Goal: Navigation & Orientation: Locate item on page

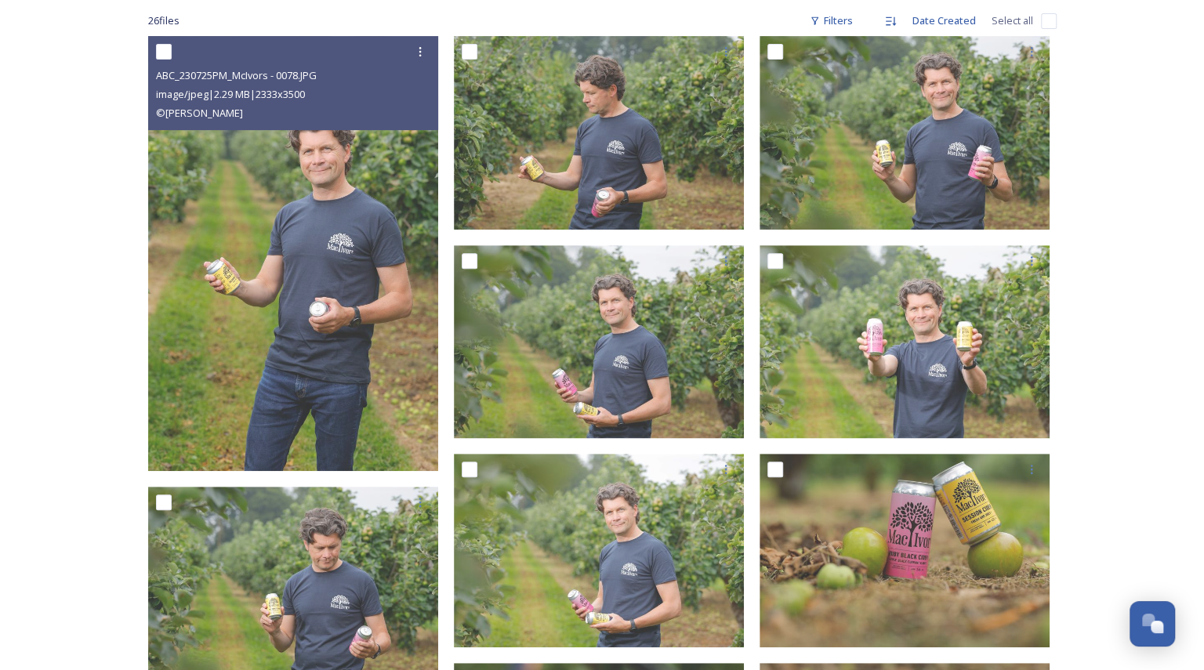
scroll to position [252, 0]
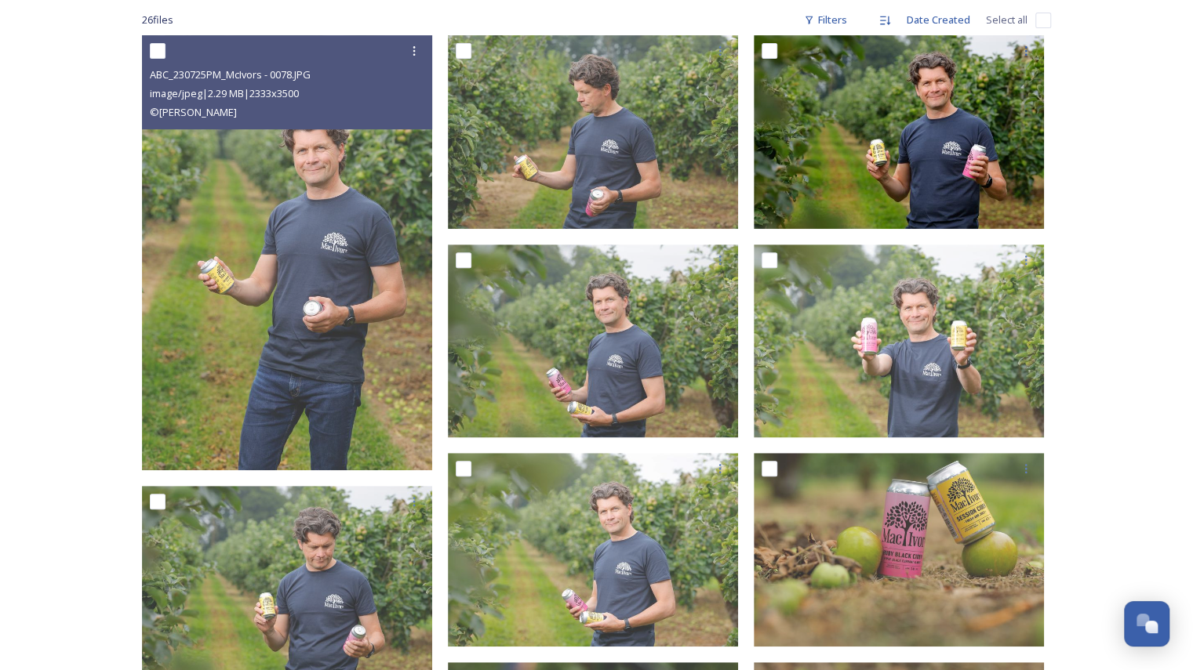
click at [930, 125] on img at bounding box center [899, 132] width 290 height 194
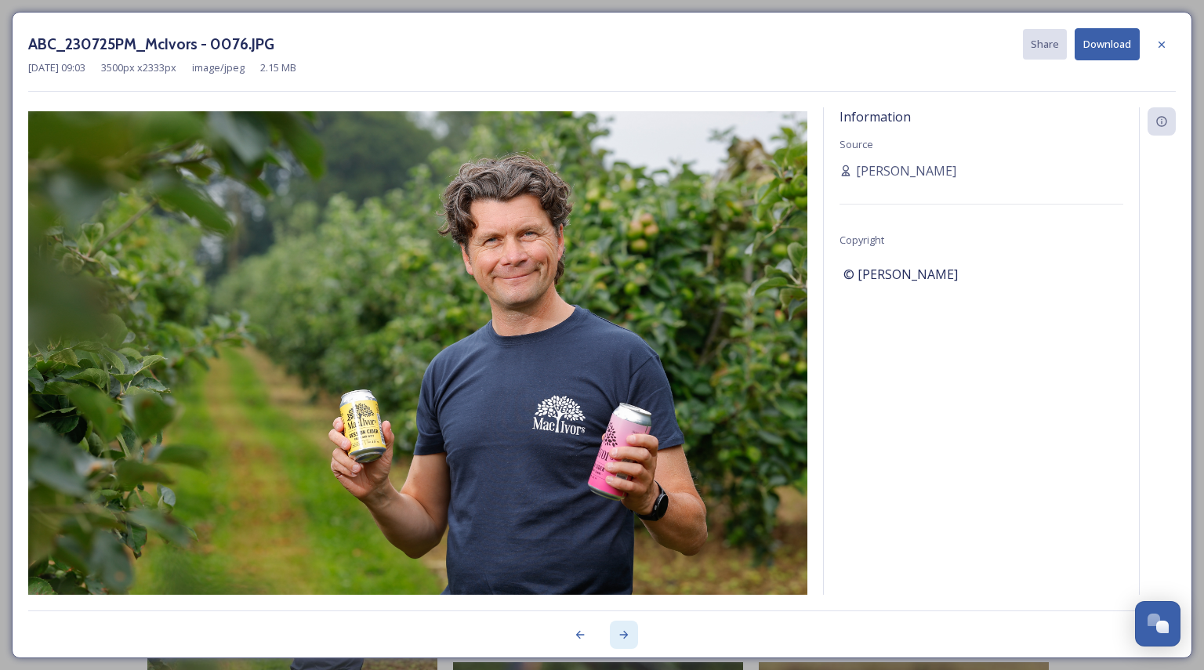
click at [620, 641] on icon at bounding box center [624, 635] width 13 height 13
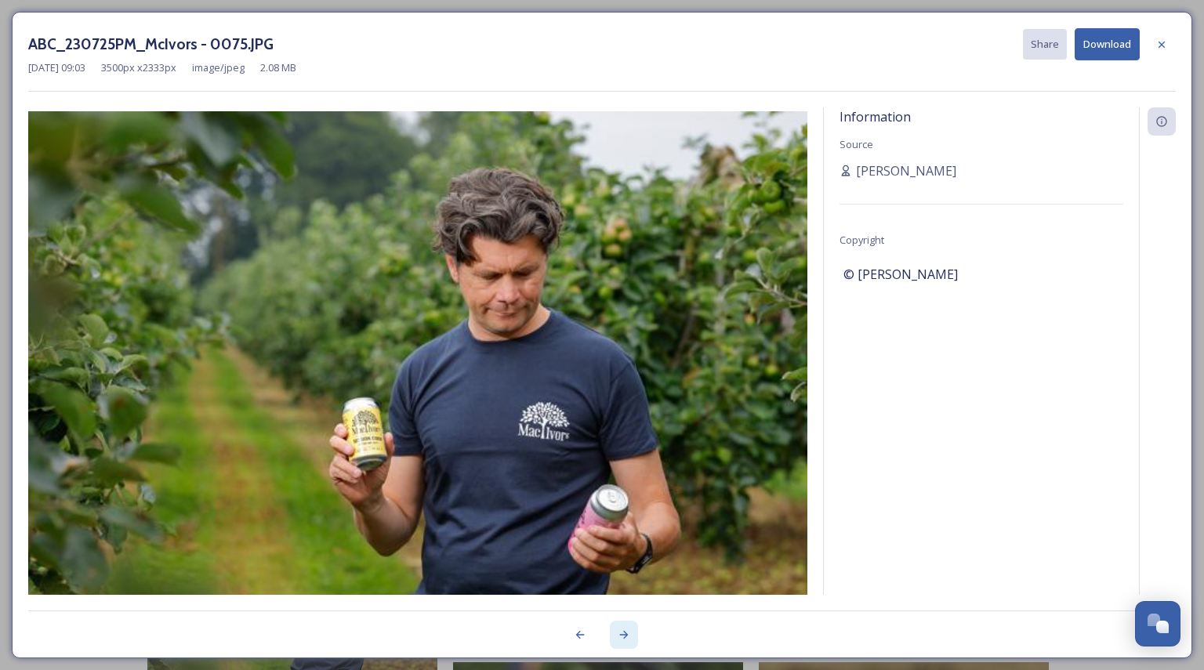
click at [620, 641] on icon at bounding box center [624, 635] width 13 height 13
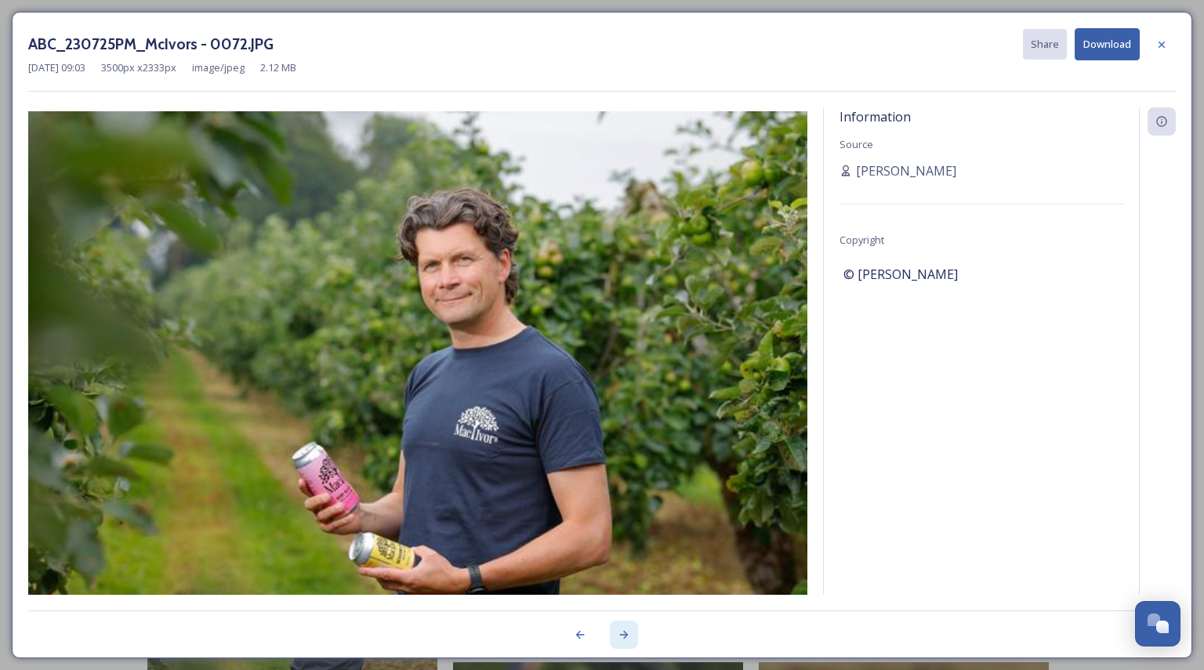
click at [620, 641] on icon at bounding box center [624, 635] width 13 height 13
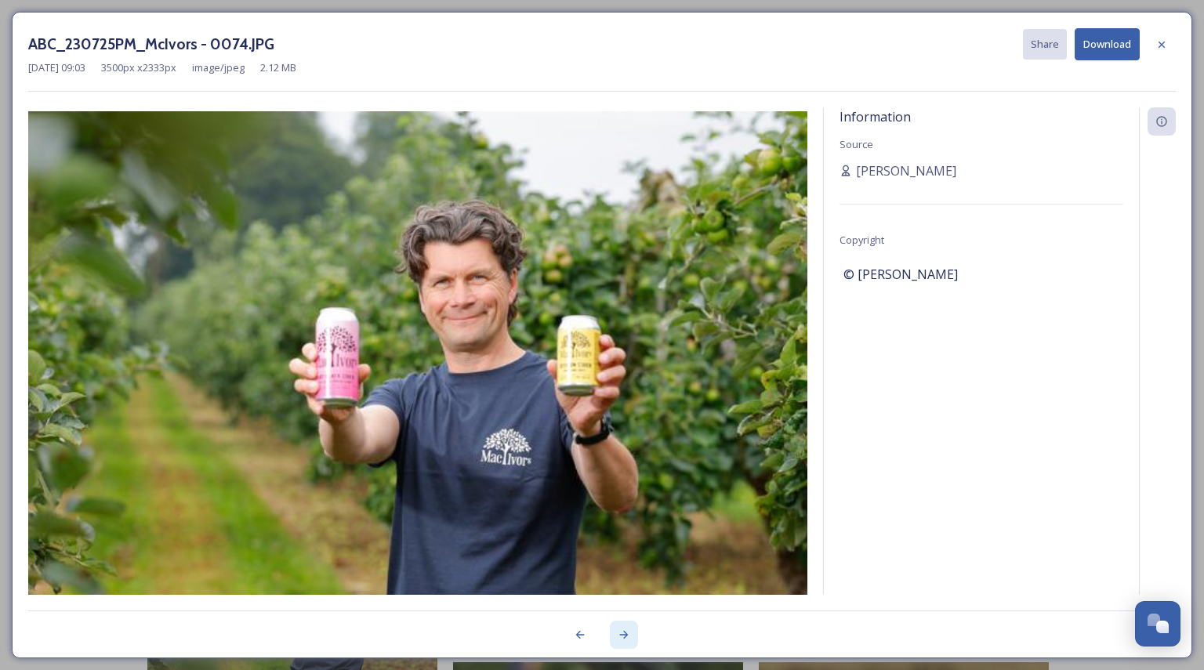
click at [620, 641] on icon at bounding box center [624, 635] width 13 height 13
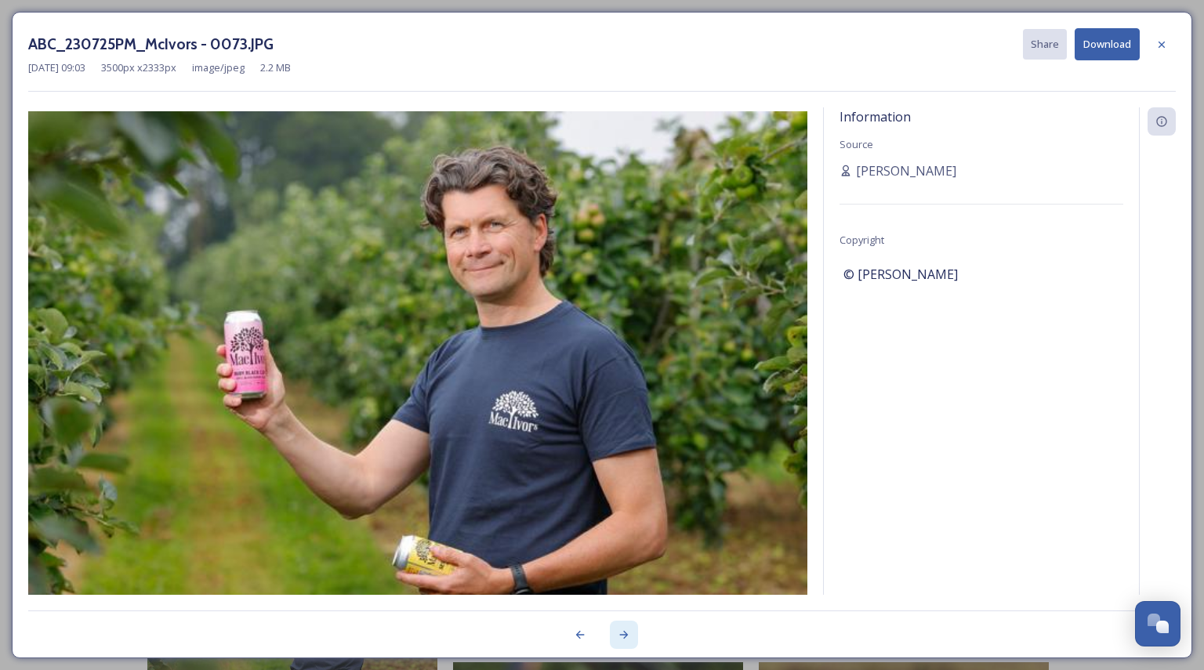
click at [620, 641] on icon at bounding box center [624, 635] width 13 height 13
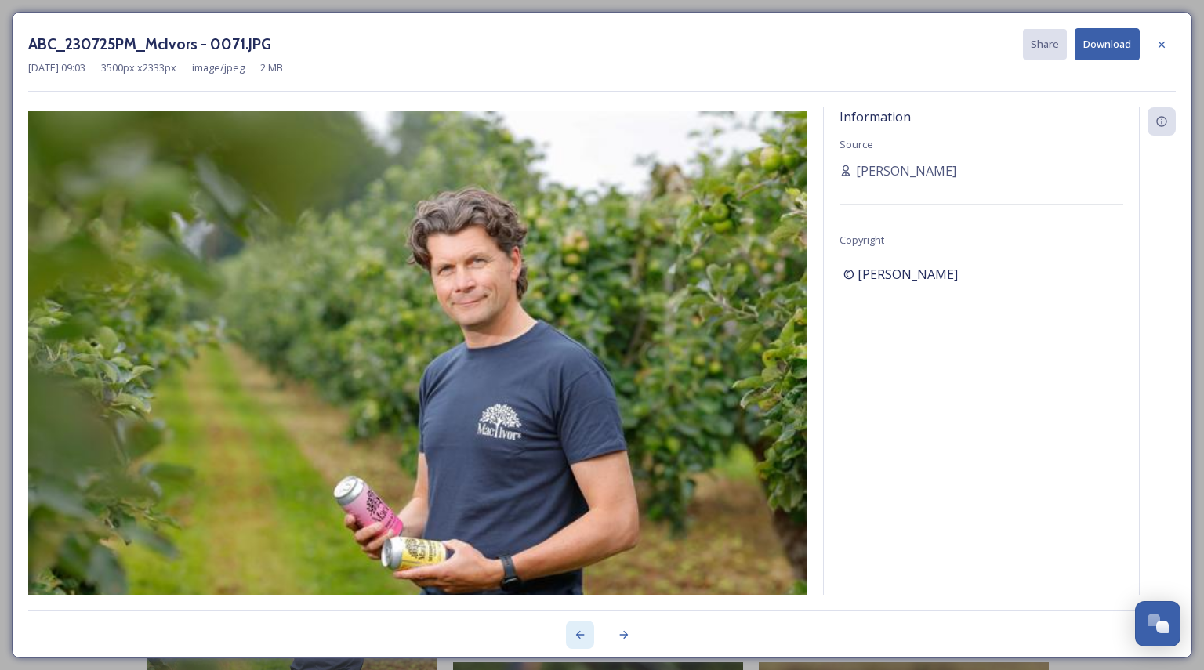
click at [581, 636] on icon at bounding box center [580, 635] width 13 height 13
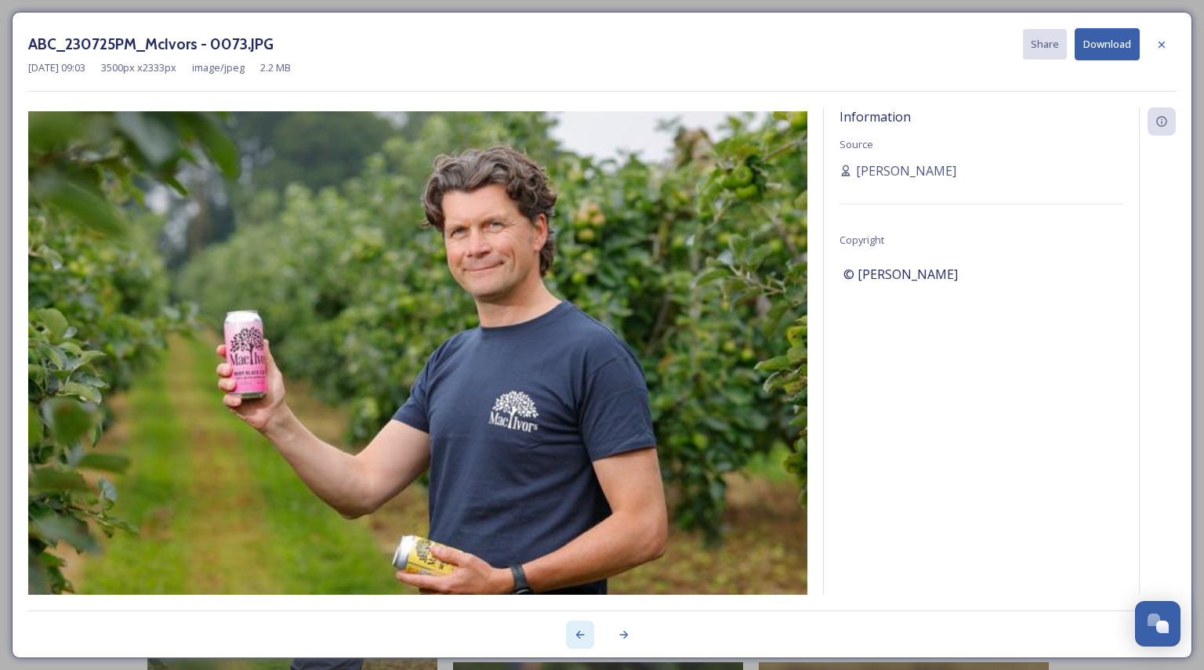
click at [581, 636] on icon at bounding box center [580, 635] width 13 height 13
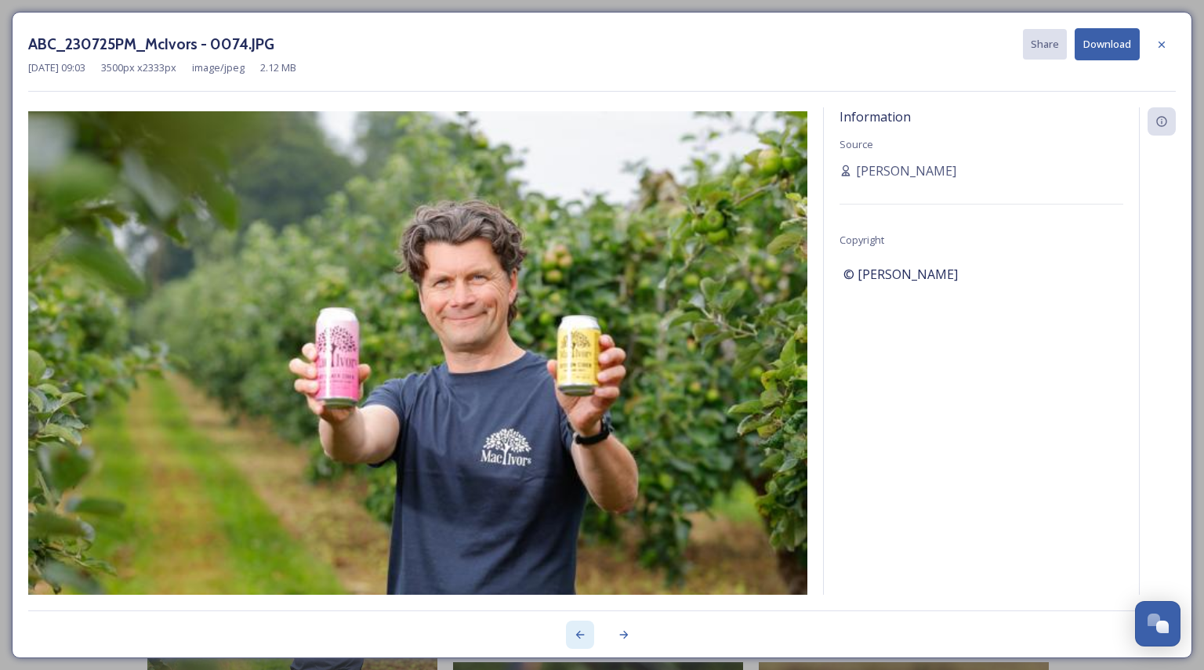
click at [581, 636] on icon at bounding box center [580, 635] width 13 height 13
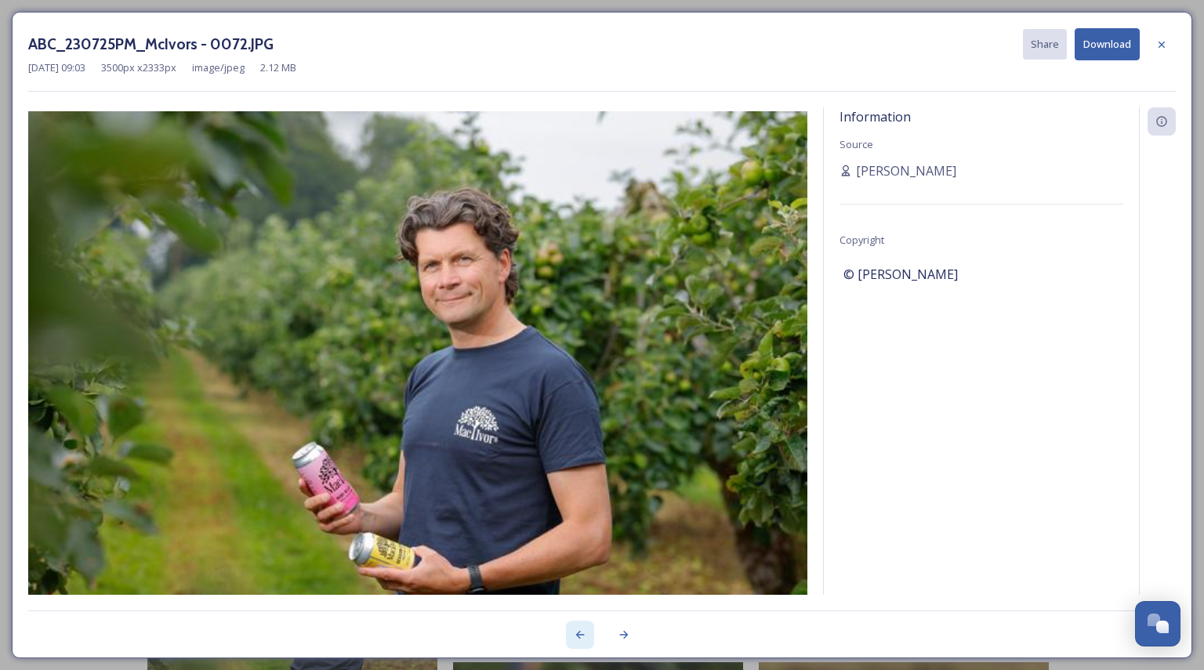
click at [581, 636] on icon at bounding box center [580, 635] width 13 height 13
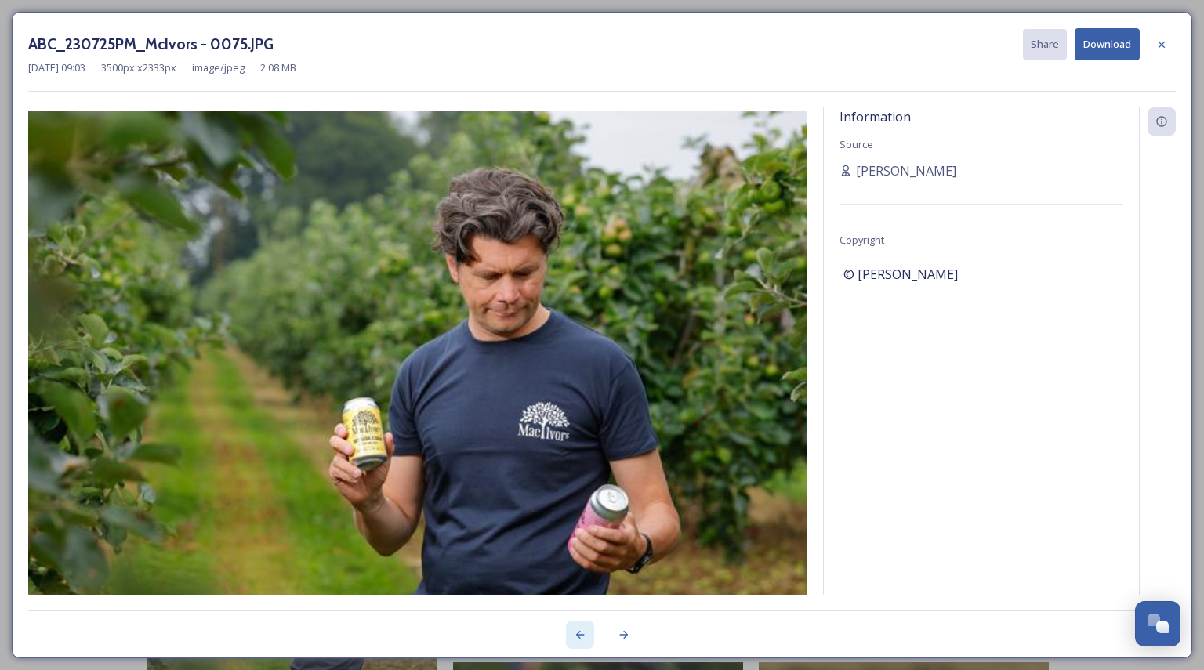
click at [581, 636] on icon at bounding box center [580, 635] width 13 height 13
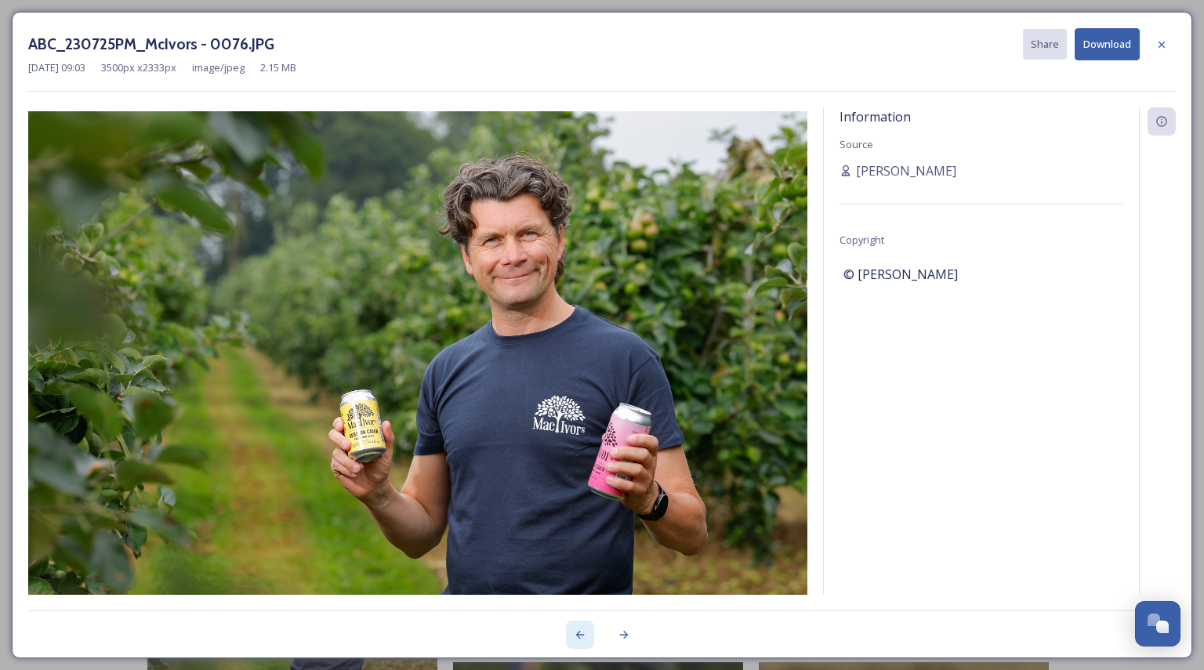
click at [581, 636] on icon at bounding box center [580, 635] width 13 height 13
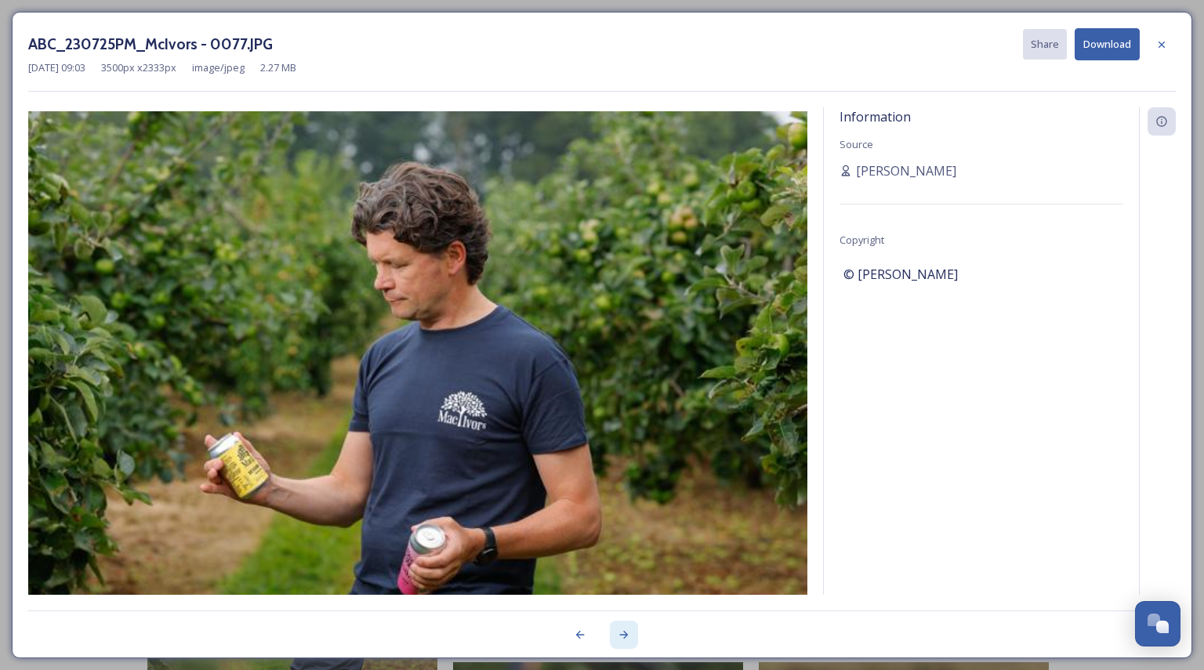
click at [622, 639] on icon at bounding box center [624, 635] width 13 height 13
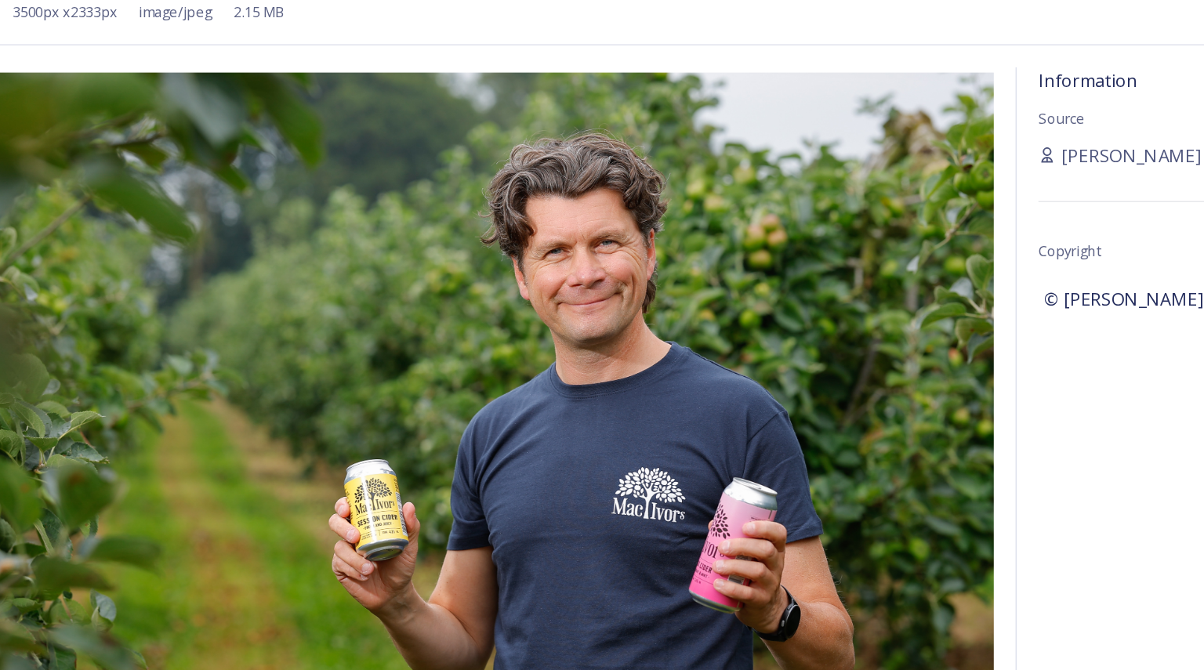
scroll to position [252, 0]
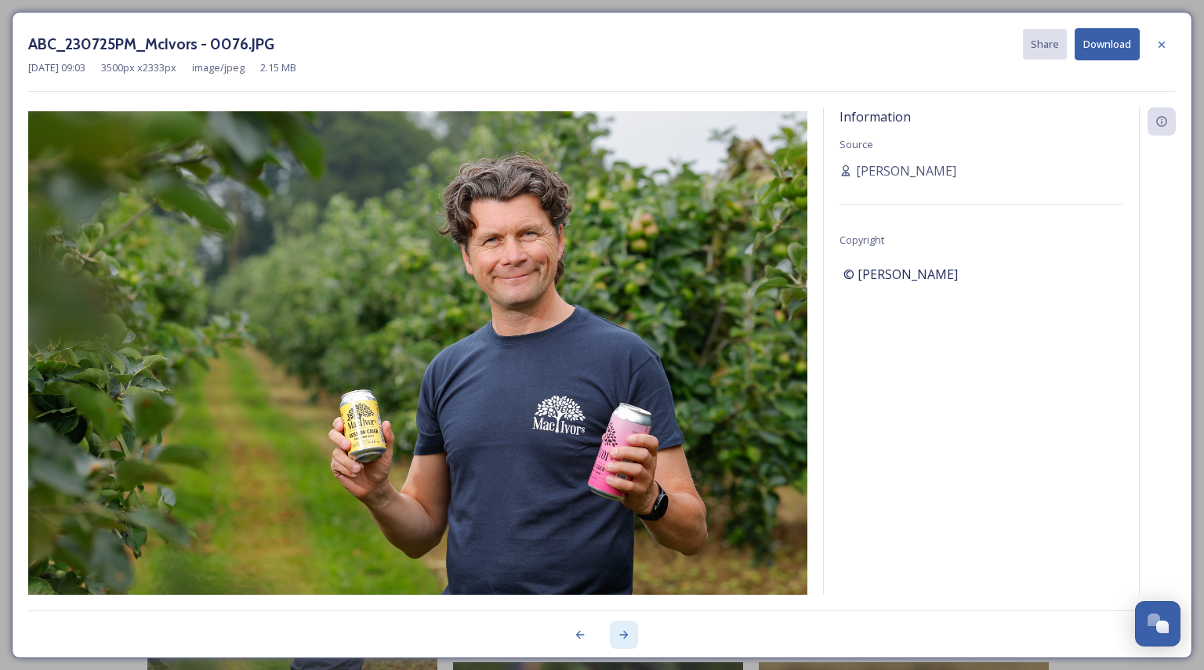
click at [625, 636] on icon at bounding box center [624, 635] width 13 height 13
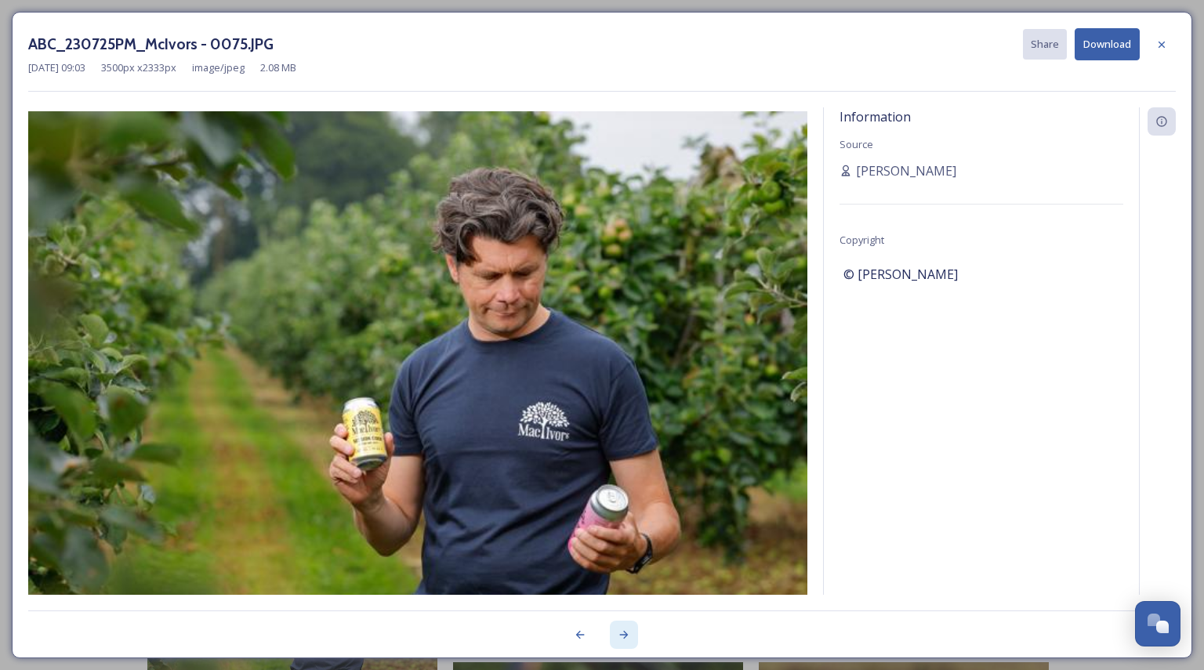
click at [625, 636] on icon at bounding box center [624, 635] width 13 height 13
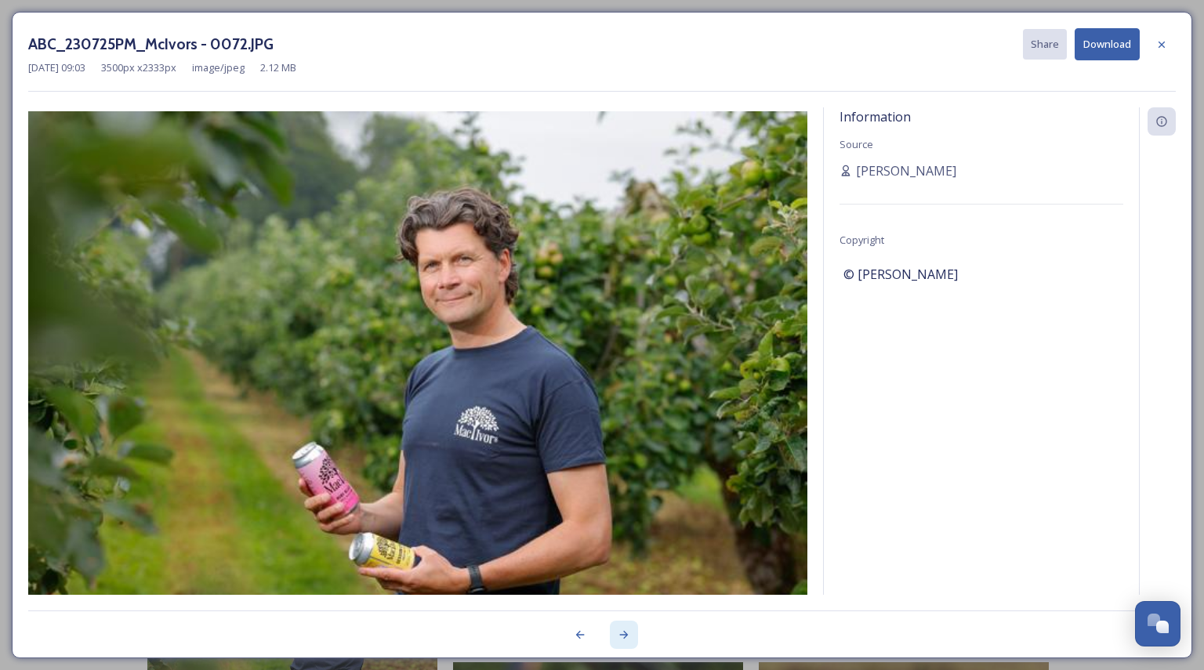
click at [625, 636] on icon at bounding box center [624, 635] width 13 height 13
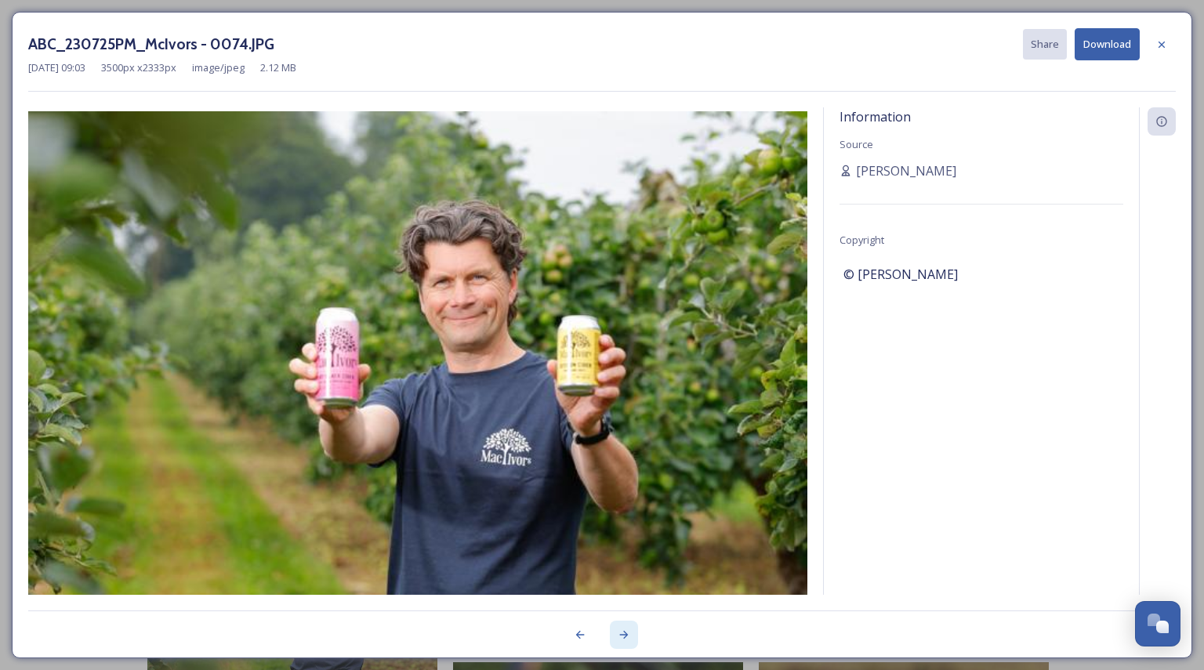
click at [625, 636] on icon at bounding box center [624, 635] width 13 height 13
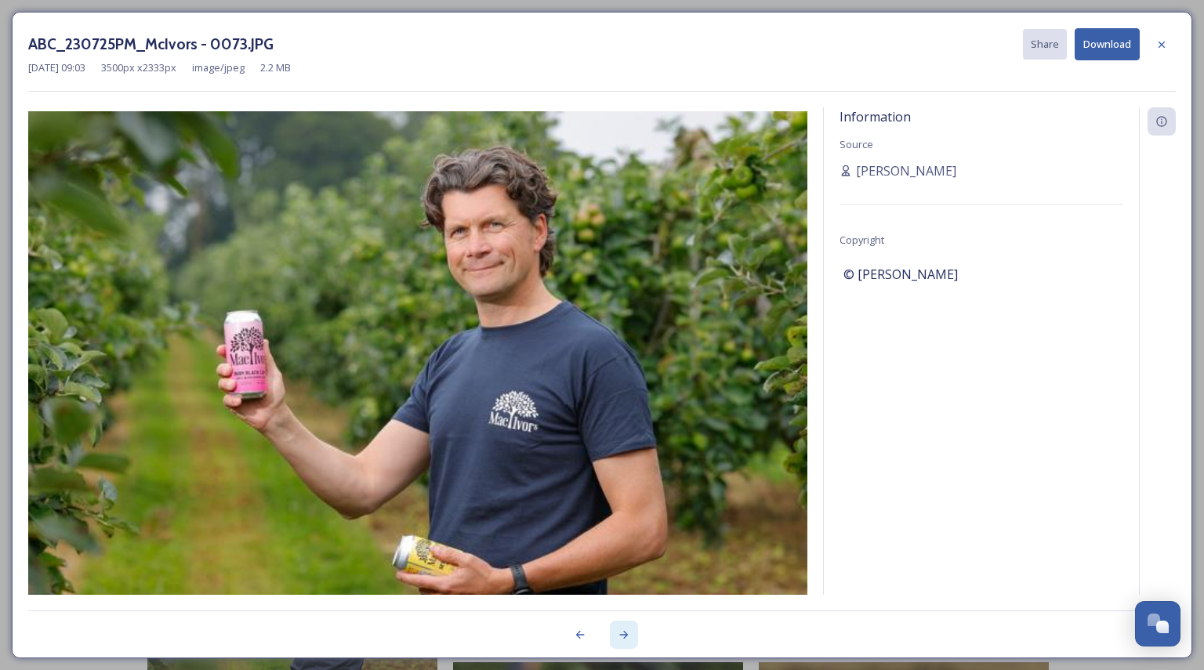
click at [625, 636] on icon at bounding box center [624, 635] width 13 height 13
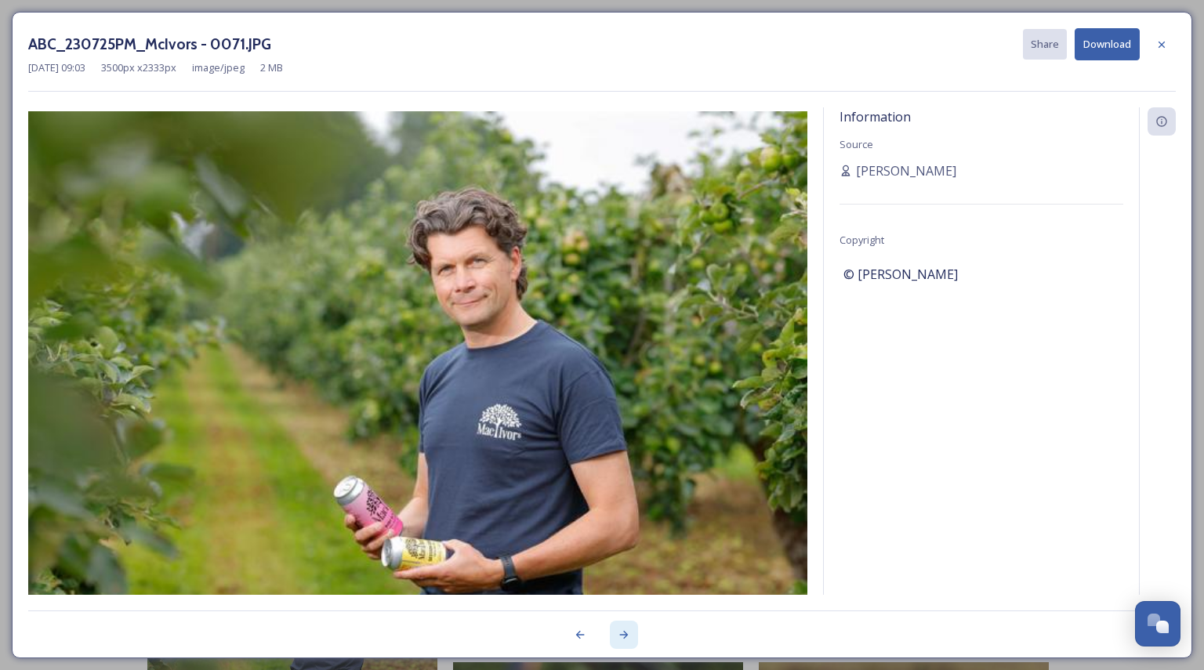
click at [625, 636] on icon at bounding box center [624, 635] width 13 height 13
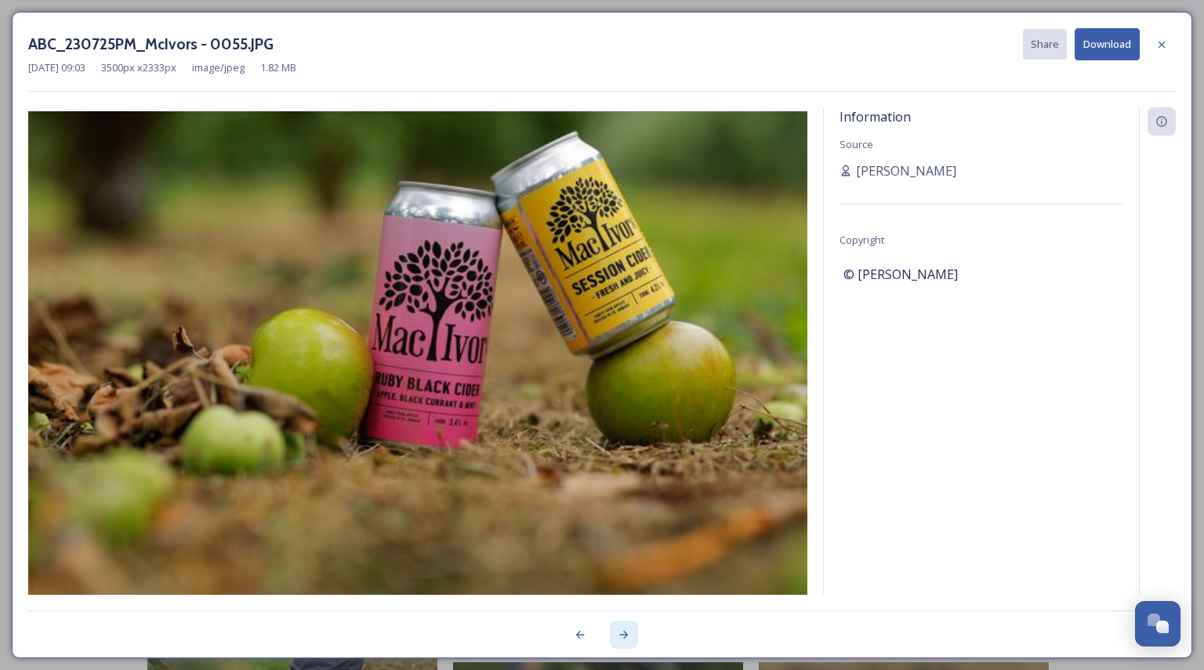
click at [625, 636] on icon at bounding box center [624, 635] width 13 height 13
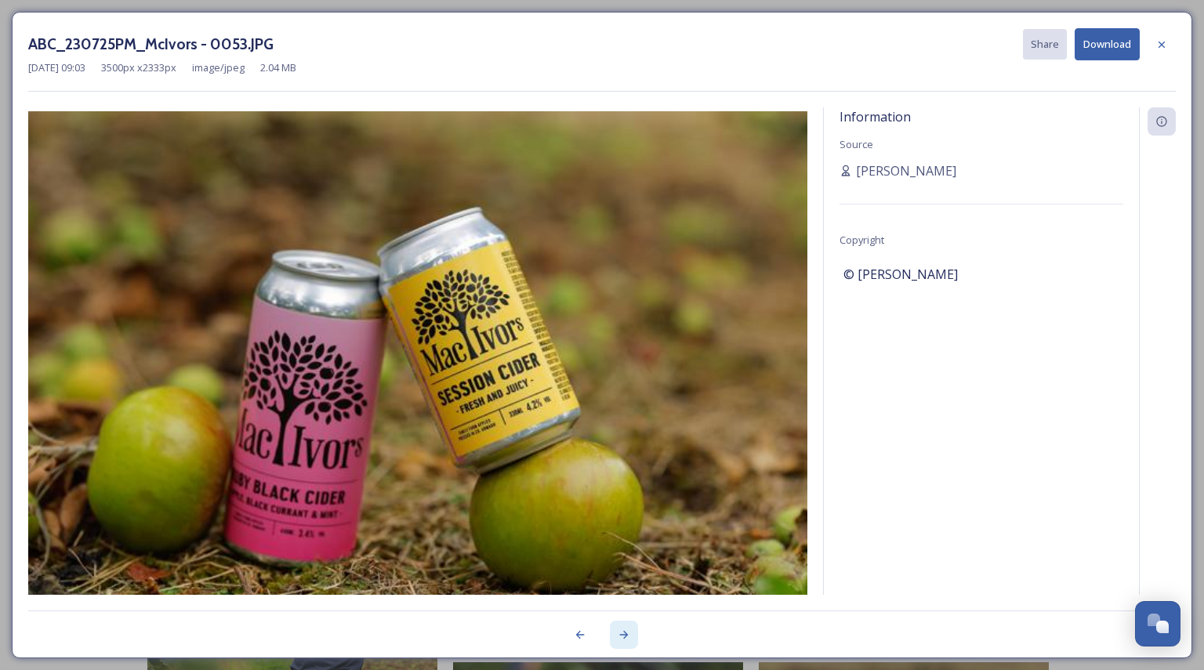
click at [625, 636] on icon at bounding box center [624, 635] width 13 height 13
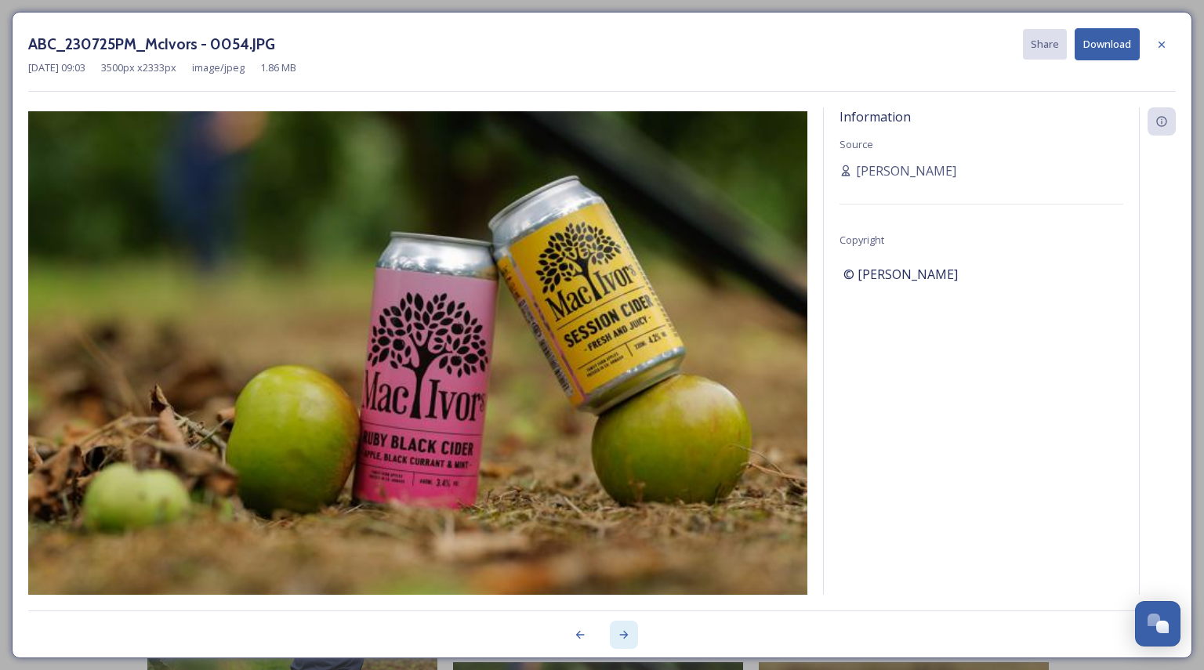
click at [625, 636] on icon at bounding box center [624, 635] width 13 height 13
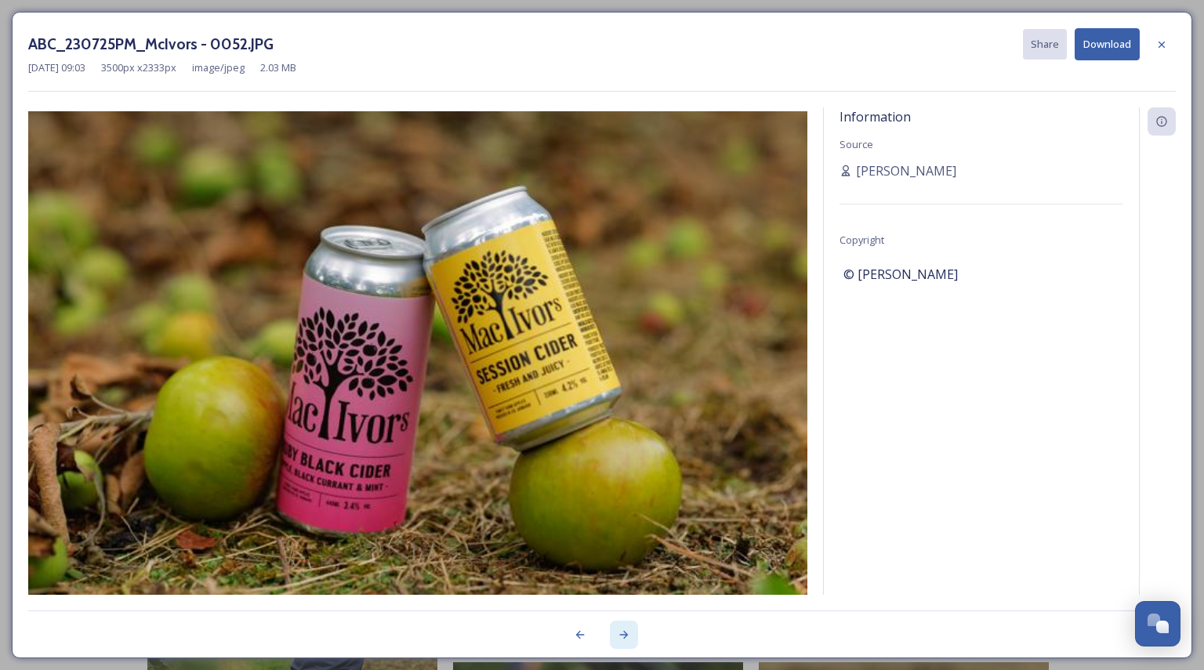
click at [625, 636] on icon at bounding box center [624, 635] width 13 height 13
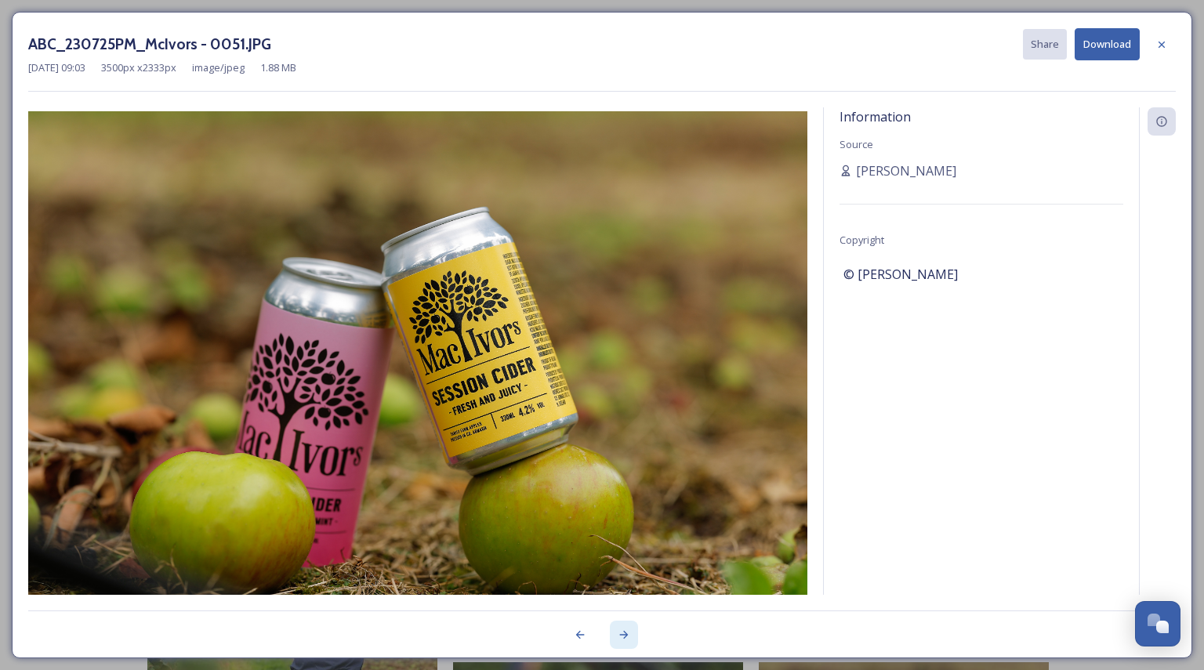
click at [625, 636] on icon at bounding box center [624, 635] width 13 height 13
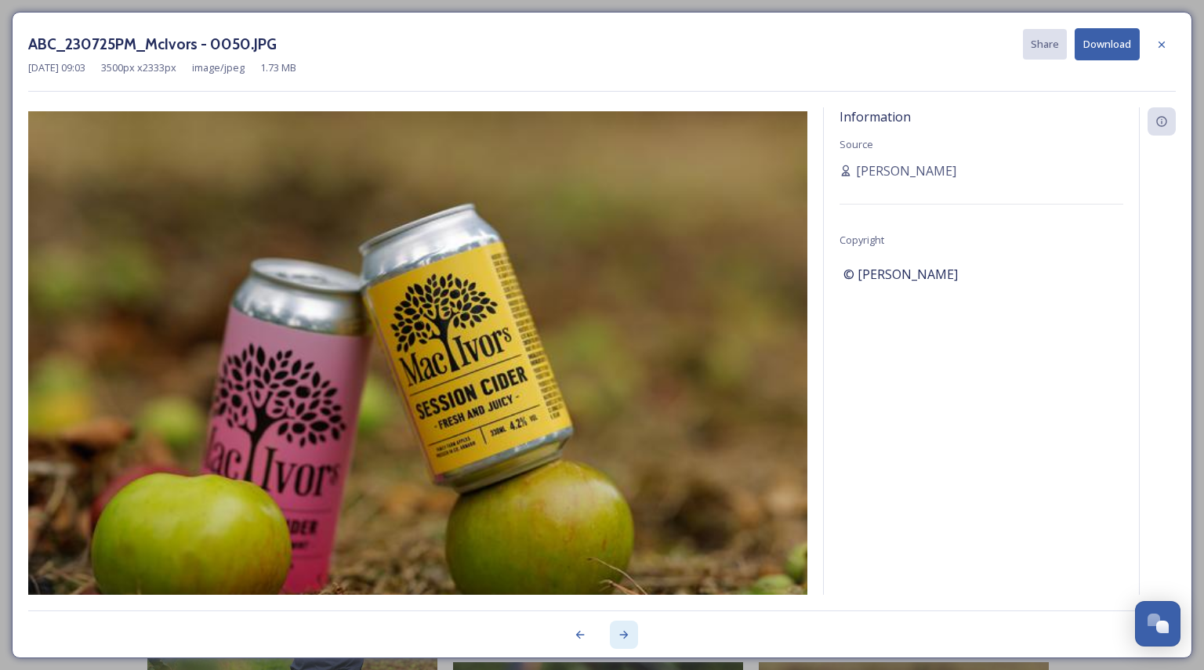
click at [625, 636] on icon at bounding box center [624, 635] width 13 height 13
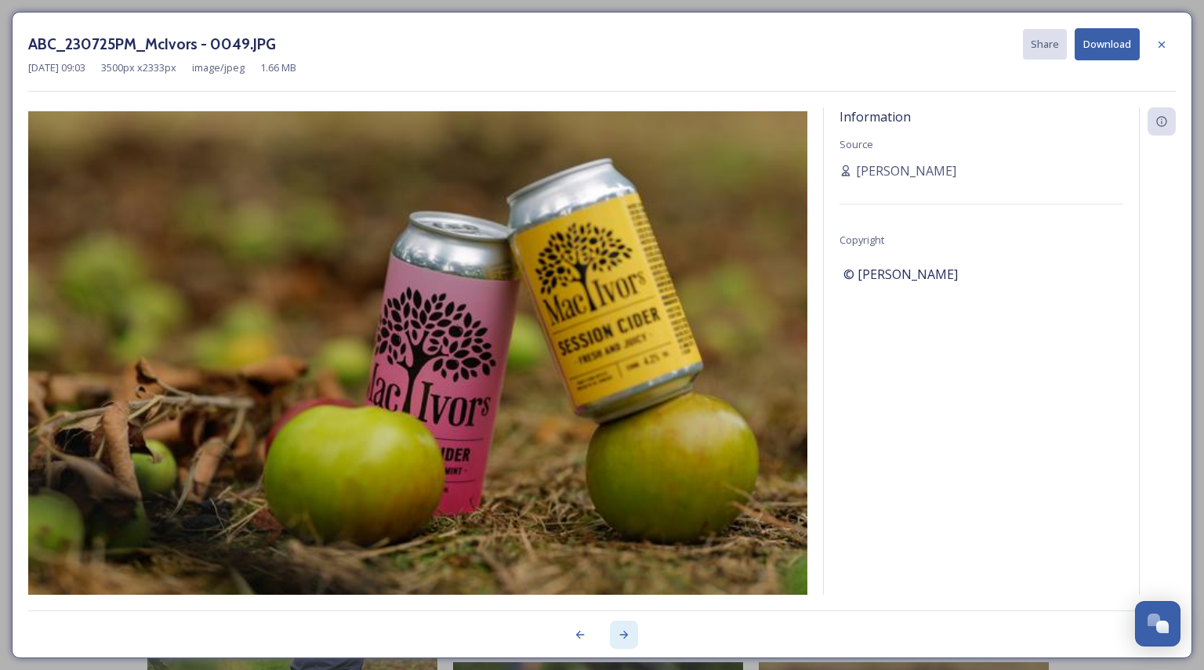
click at [625, 636] on icon at bounding box center [624, 635] width 13 height 13
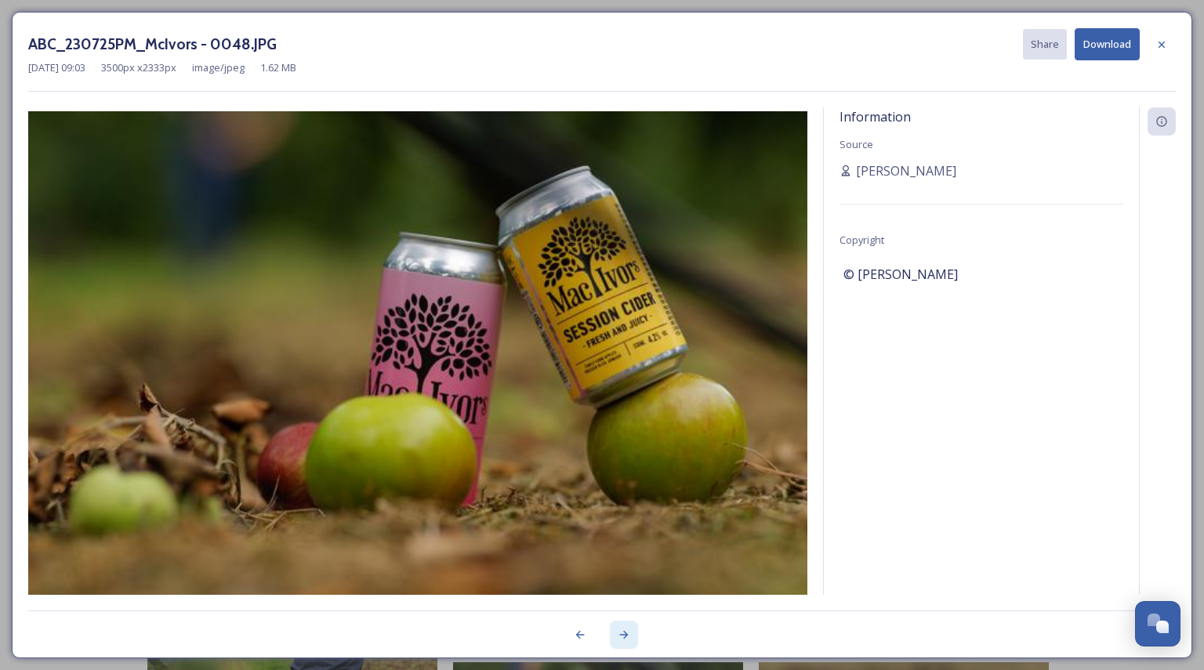
click at [625, 636] on icon at bounding box center [624, 635] width 13 height 13
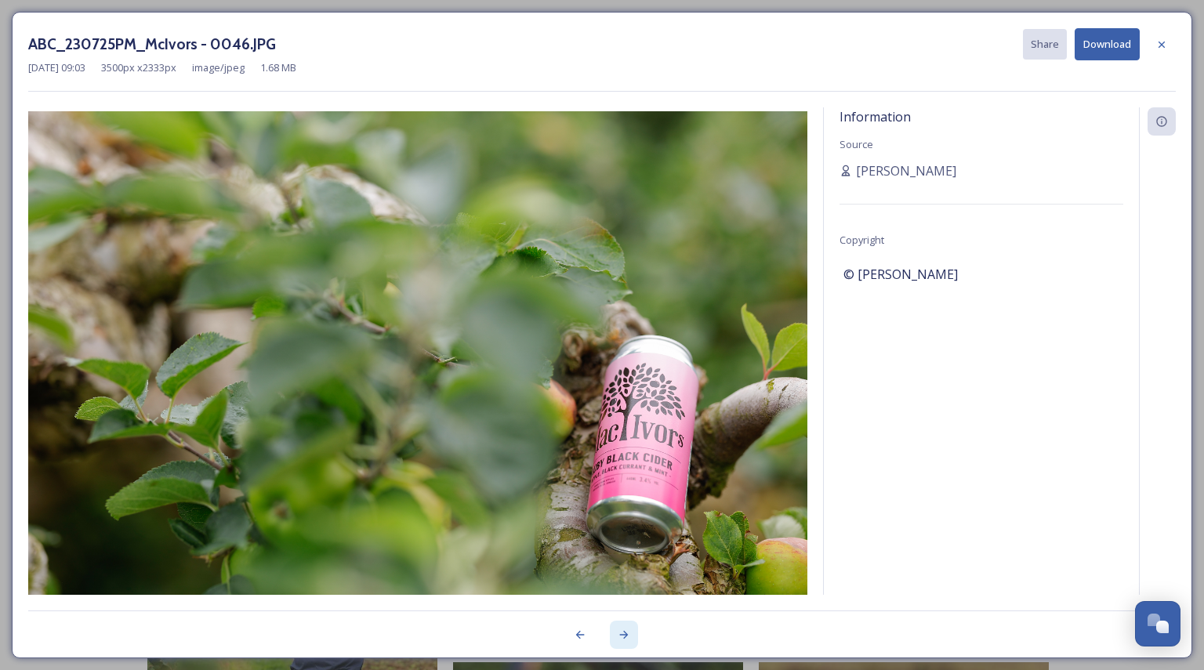
click at [625, 636] on icon at bounding box center [624, 635] width 13 height 13
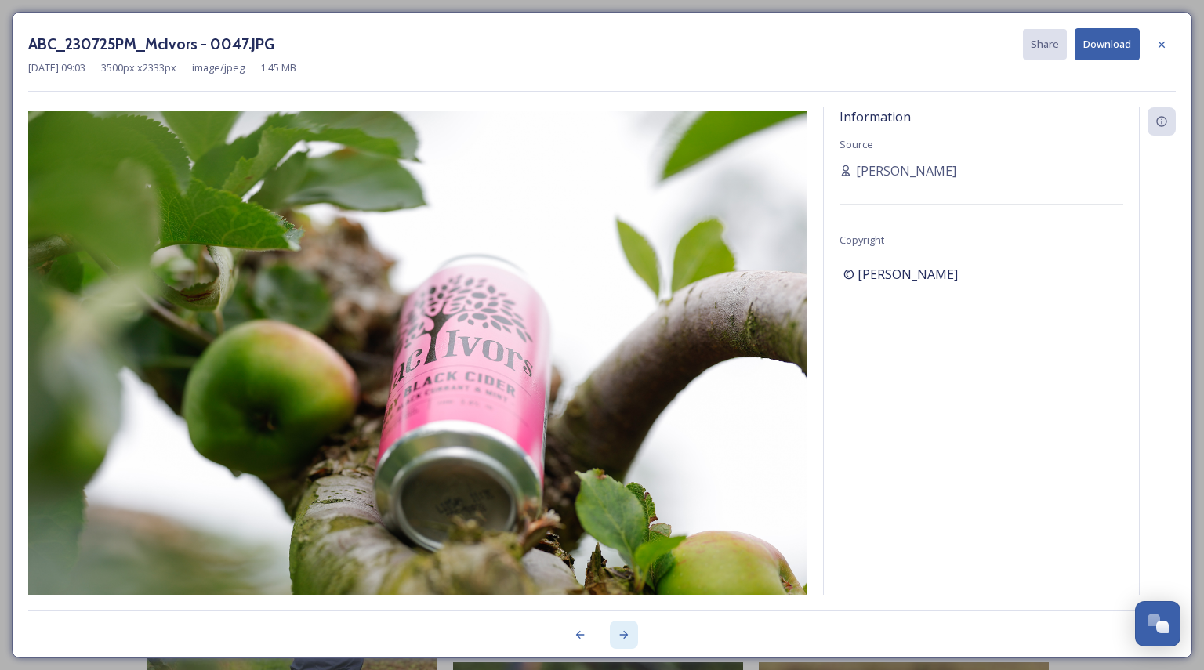
click at [625, 636] on icon at bounding box center [624, 635] width 13 height 13
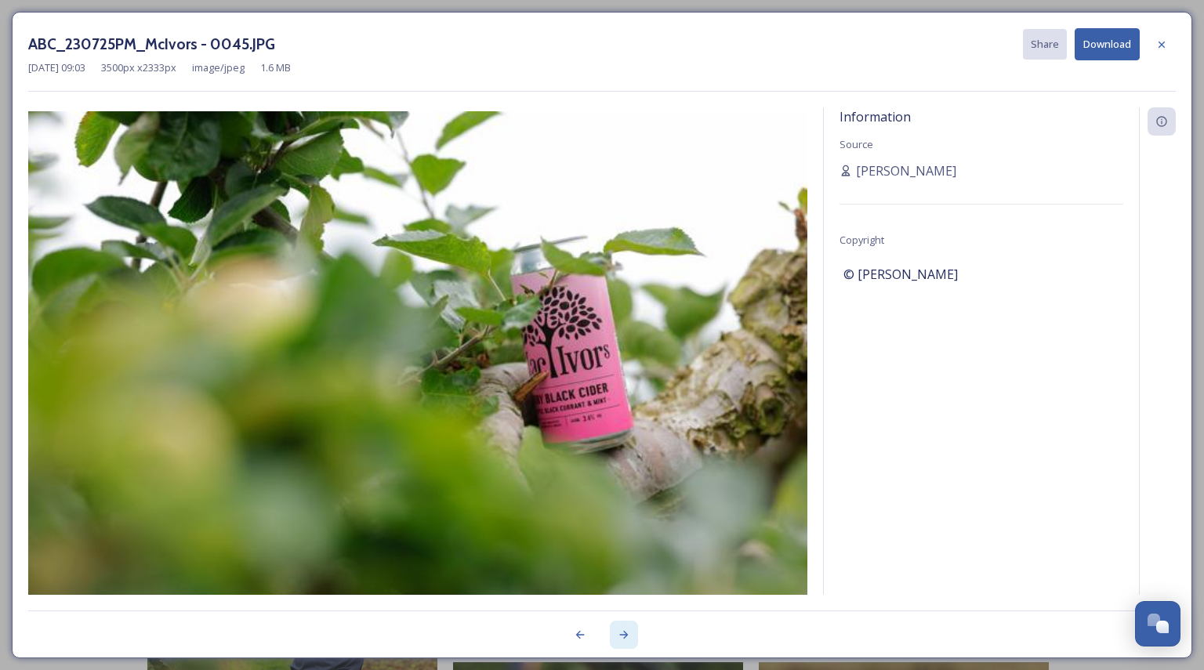
click at [625, 636] on icon at bounding box center [624, 635] width 13 height 13
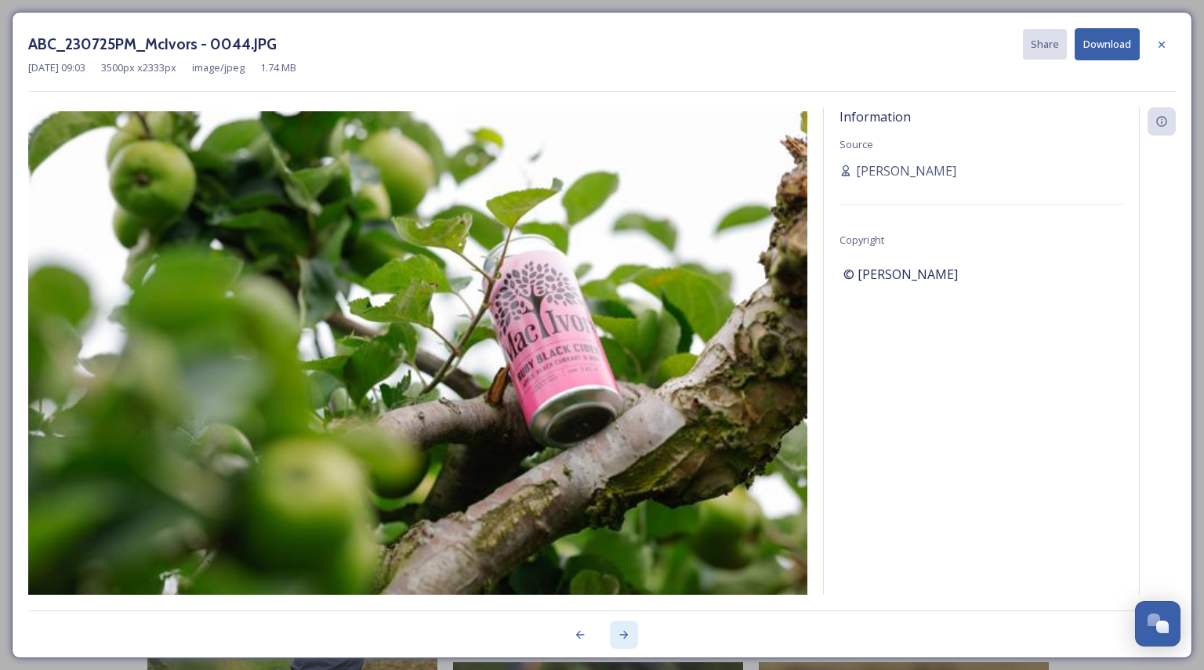
click at [625, 636] on icon at bounding box center [624, 635] width 13 height 13
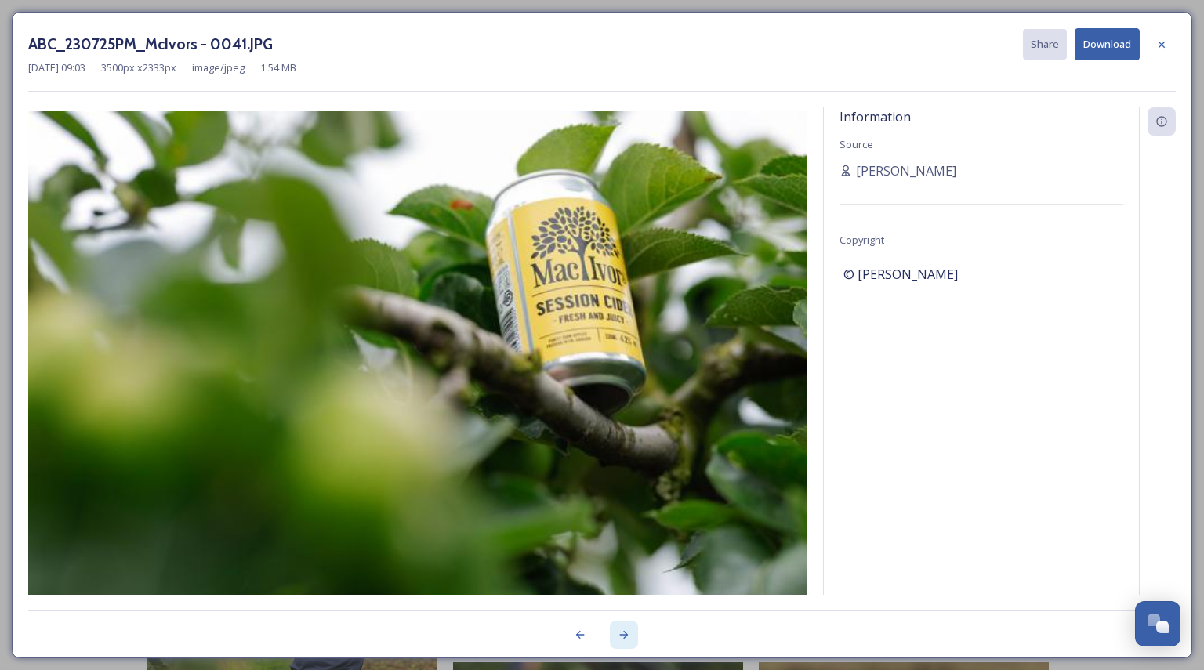
click at [625, 636] on icon at bounding box center [624, 635] width 13 height 13
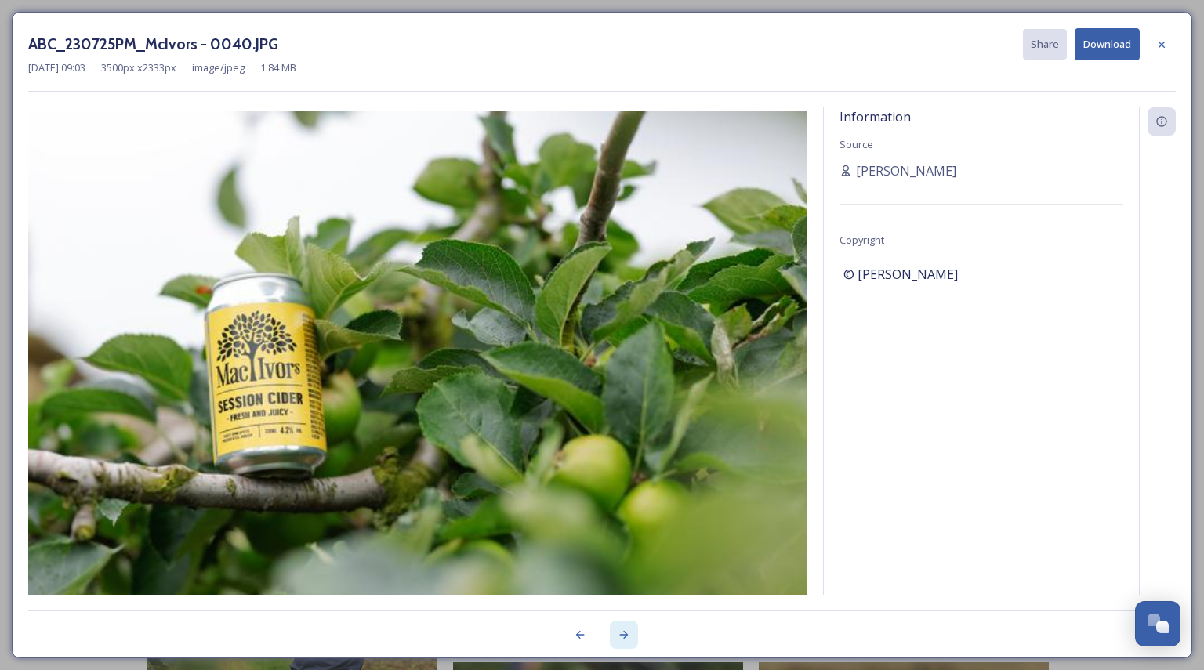
click at [625, 636] on icon at bounding box center [624, 635] width 13 height 13
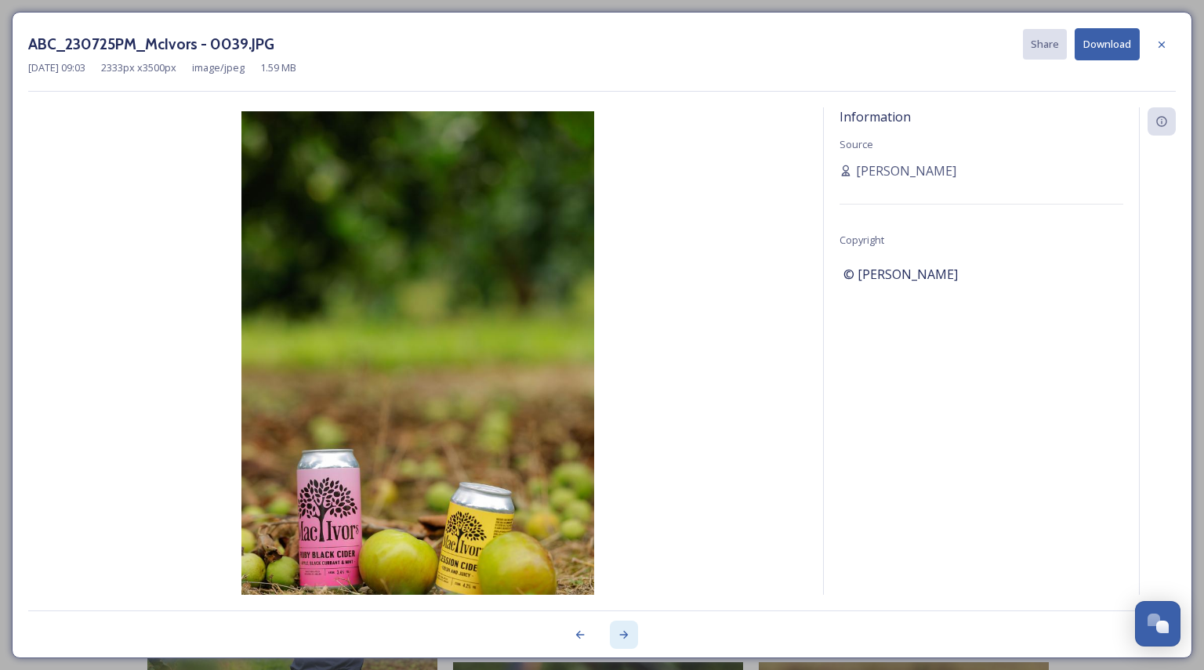
click at [625, 636] on icon at bounding box center [624, 635] width 13 height 13
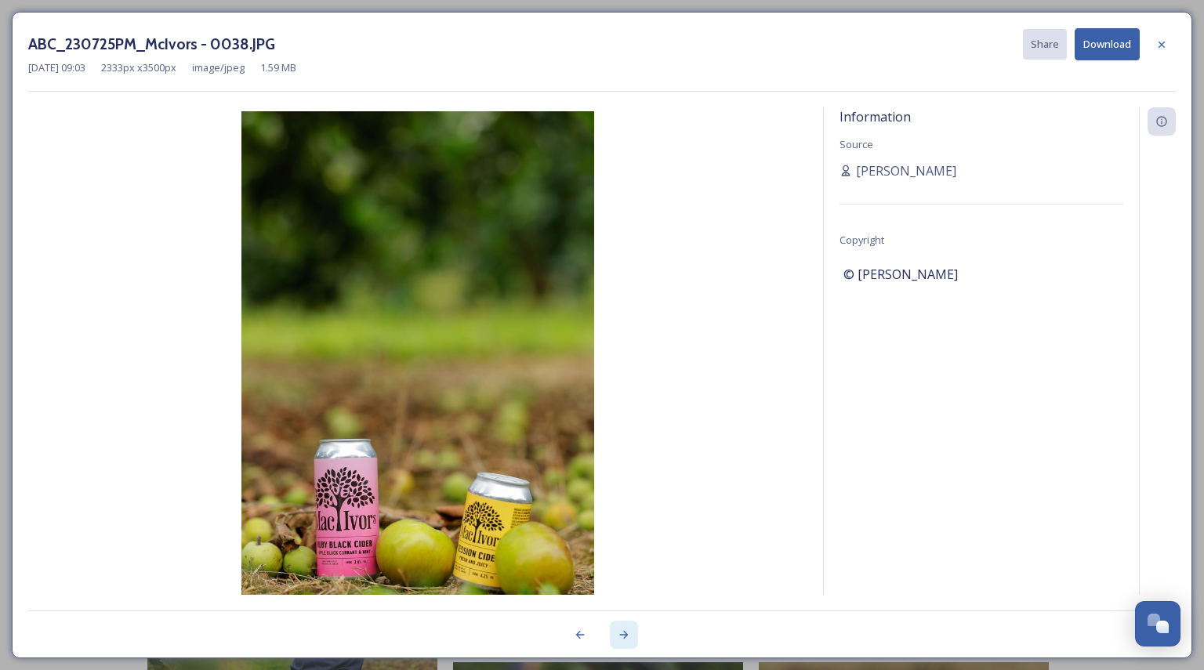
click at [625, 636] on icon at bounding box center [624, 635] width 13 height 13
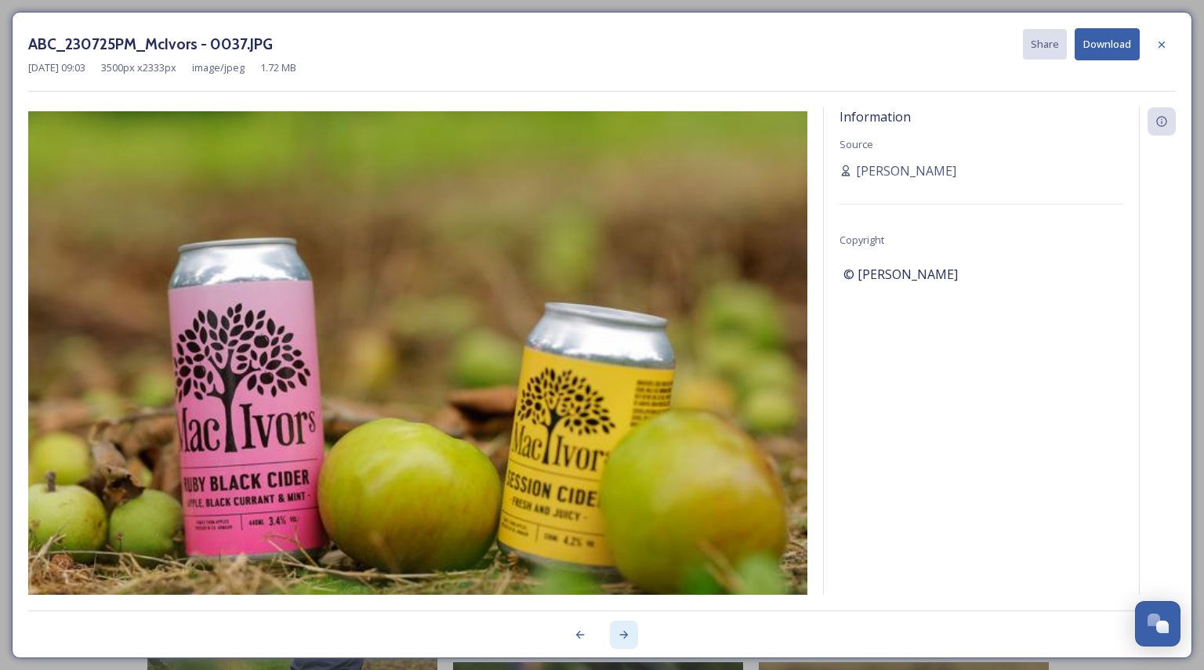
click at [625, 636] on icon at bounding box center [624, 635] width 13 height 13
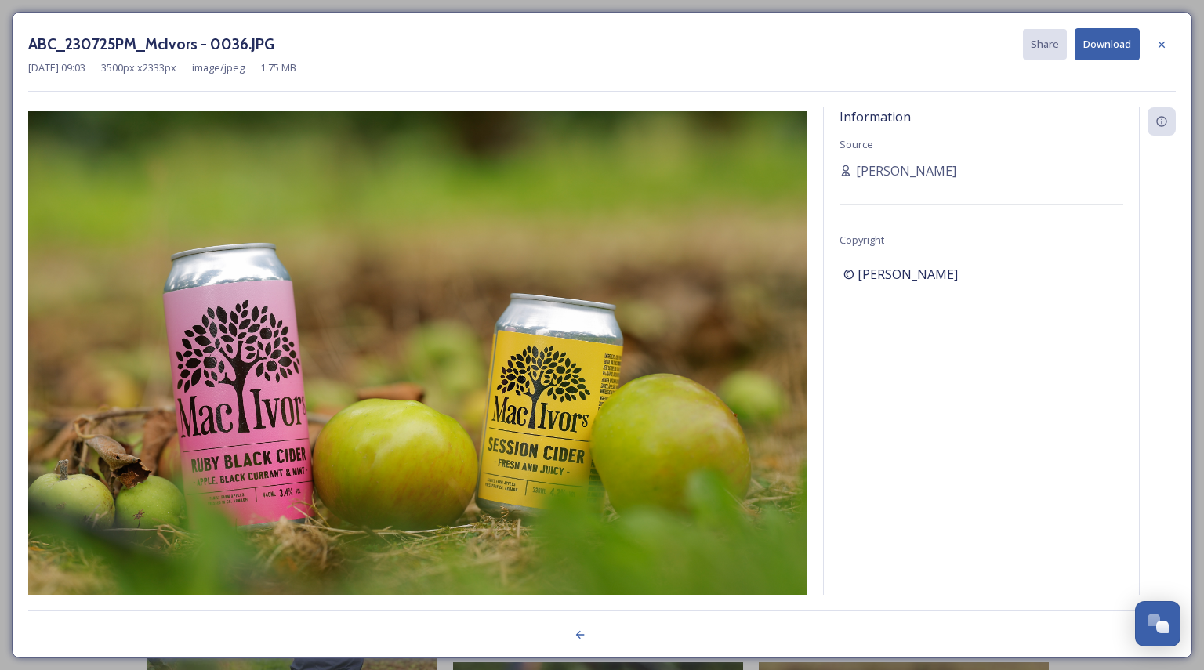
click at [625, 636] on div at bounding box center [602, 626] width 1148 height 31
click at [583, 632] on icon at bounding box center [580, 635] width 13 height 13
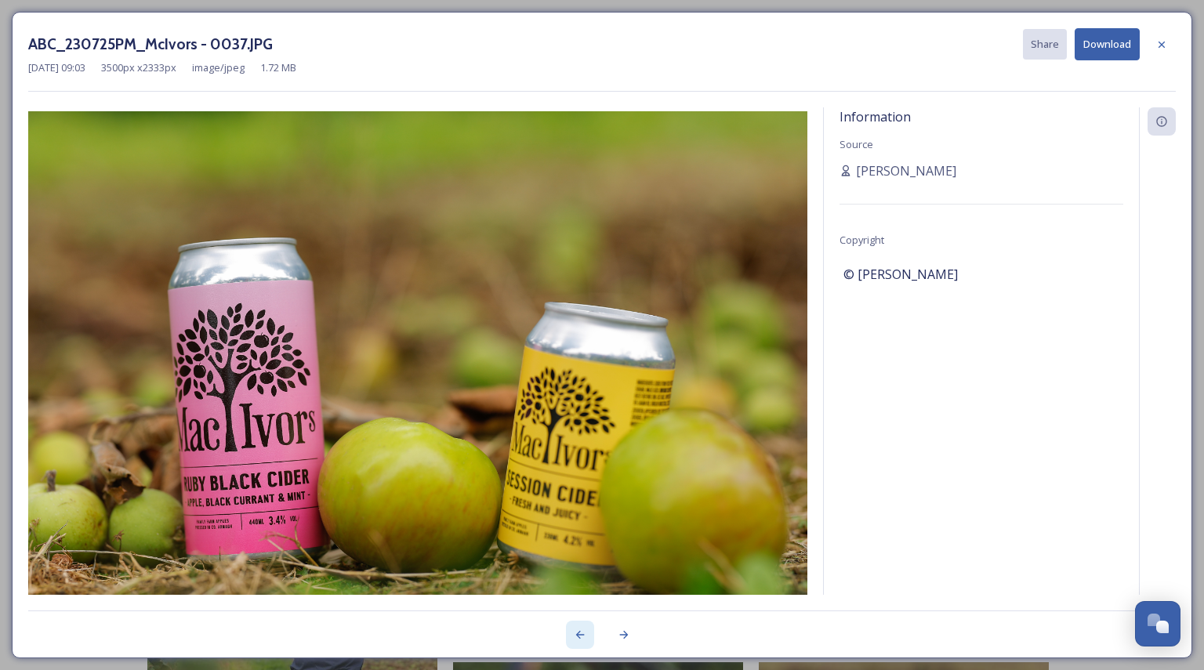
click at [583, 632] on icon at bounding box center [580, 635] width 13 height 13
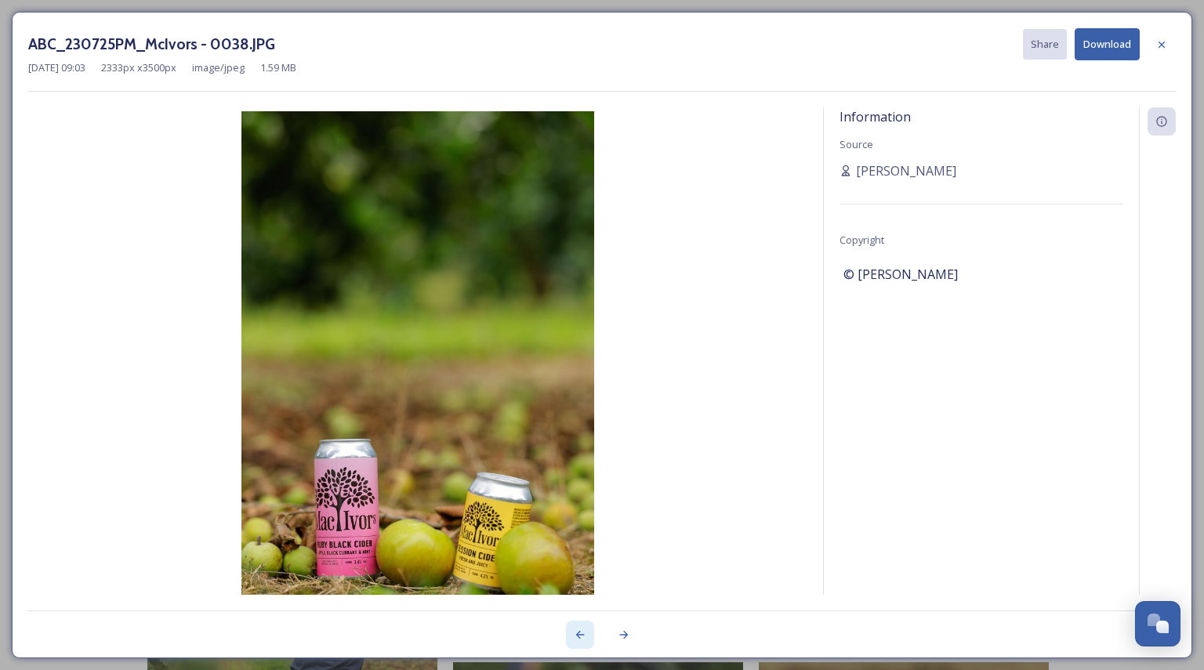
click at [583, 632] on icon at bounding box center [580, 635] width 13 height 13
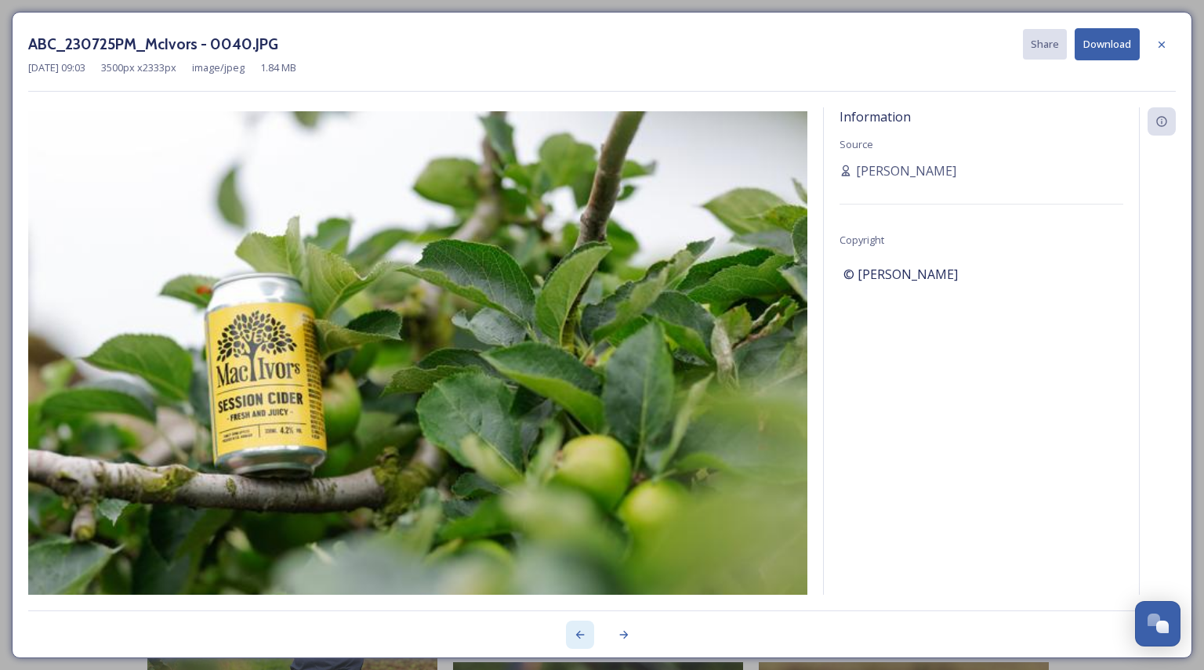
click at [583, 632] on icon at bounding box center [580, 635] width 13 height 13
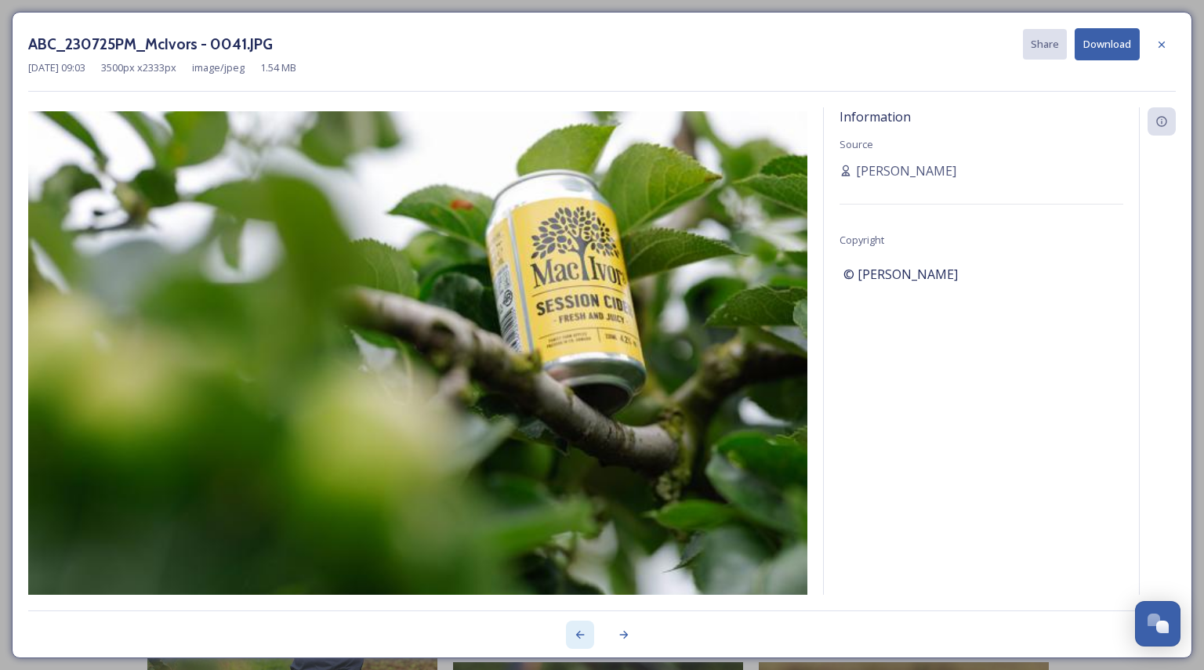
click at [583, 632] on icon at bounding box center [580, 635] width 13 height 13
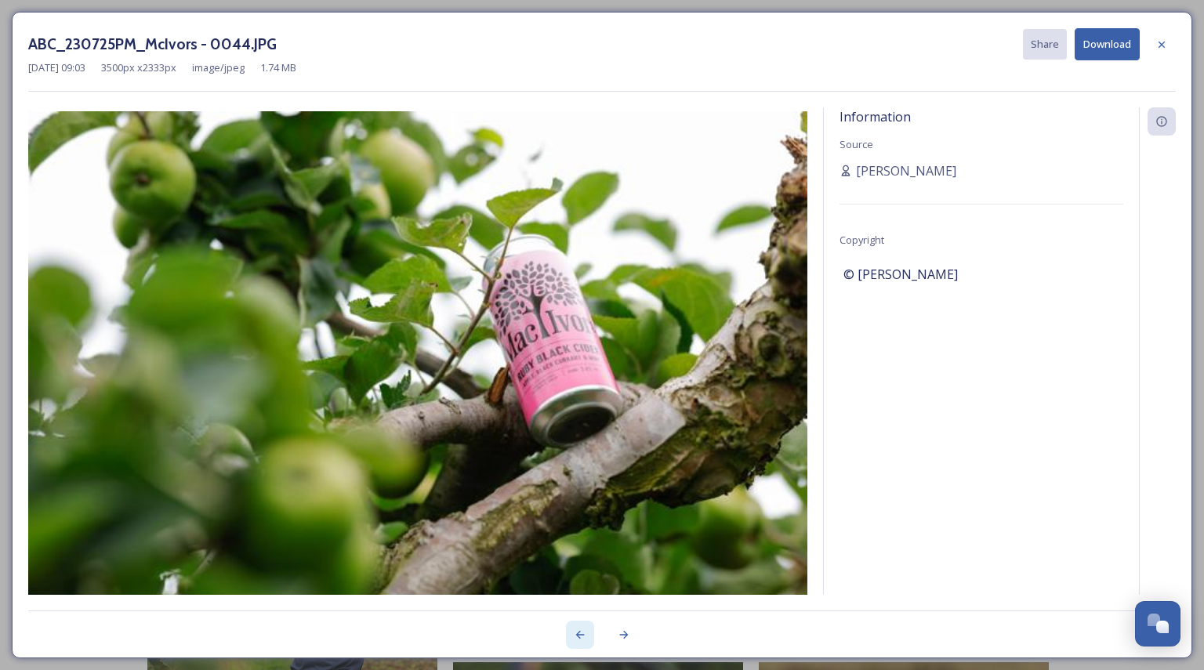
click at [583, 632] on icon at bounding box center [580, 635] width 13 height 13
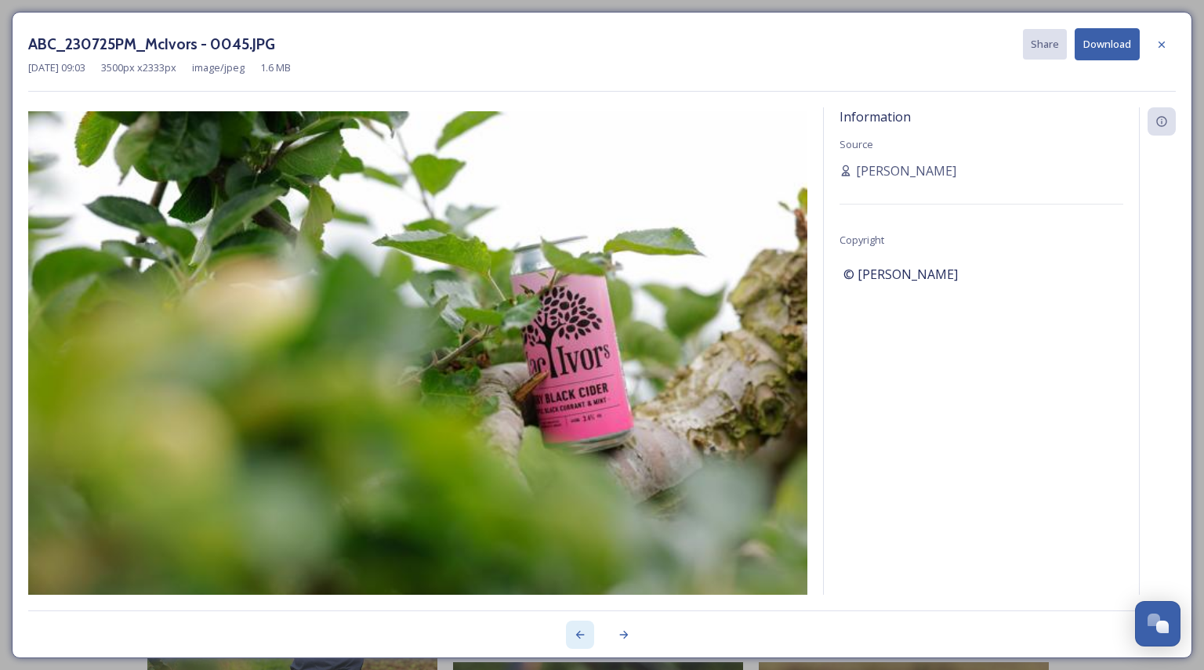
click at [583, 632] on icon at bounding box center [580, 635] width 13 height 13
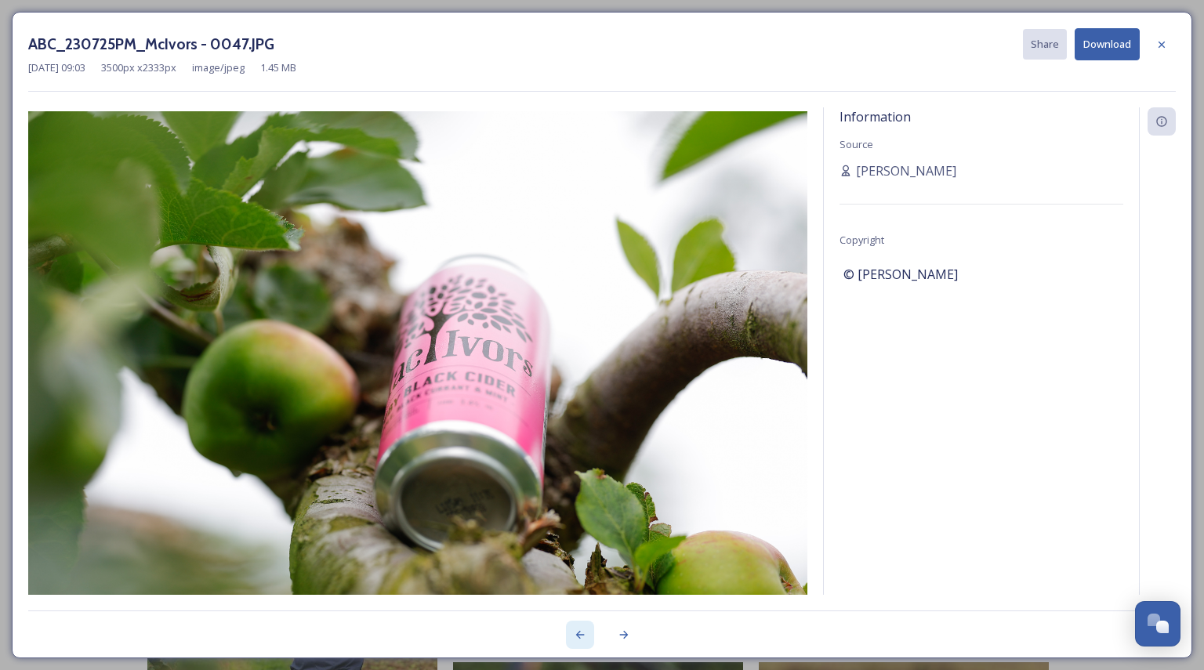
click at [583, 632] on icon at bounding box center [580, 635] width 13 height 13
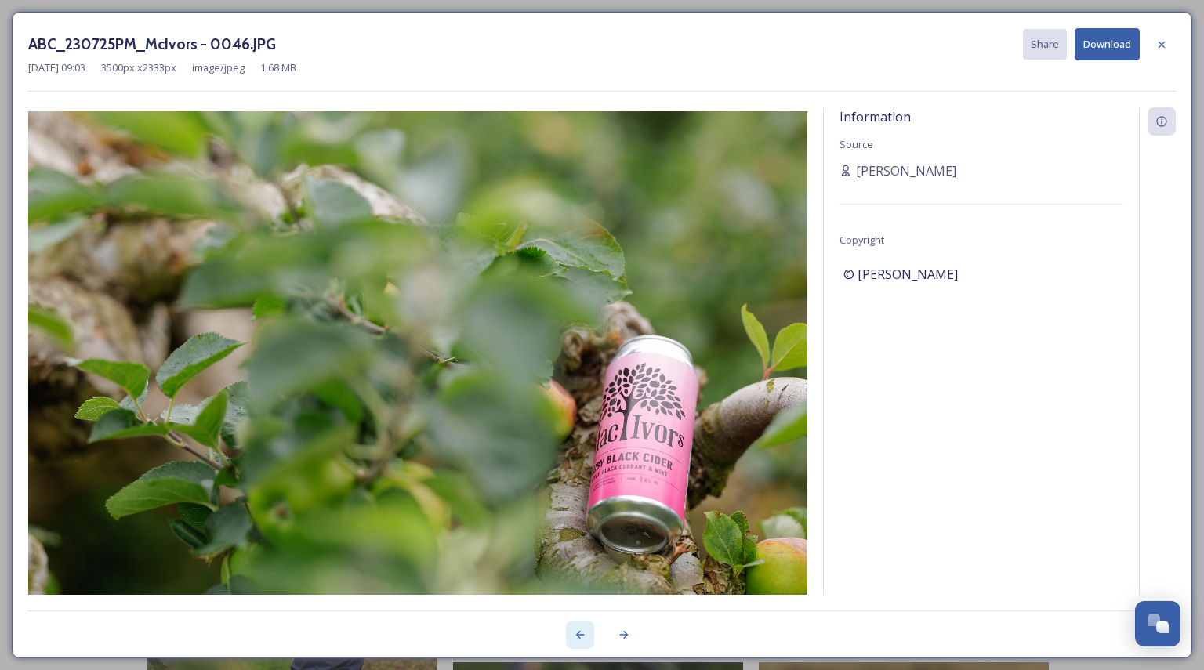
click at [583, 632] on icon at bounding box center [580, 635] width 13 height 13
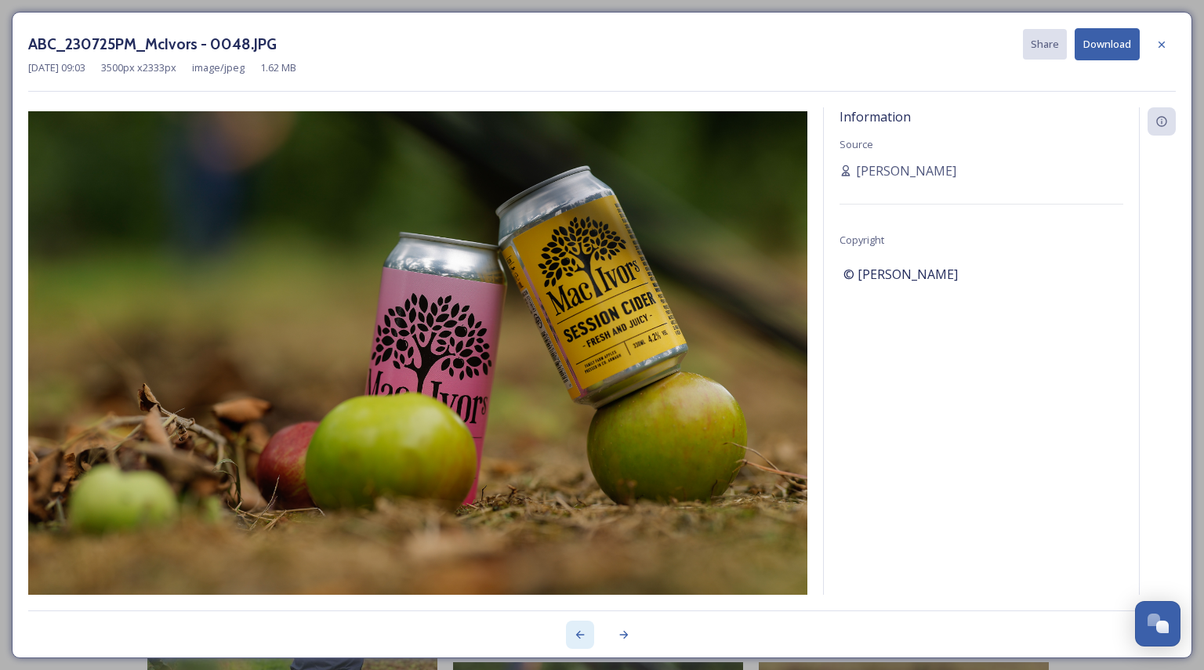
click at [583, 632] on icon at bounding box center [580, 635] width 13 height 13
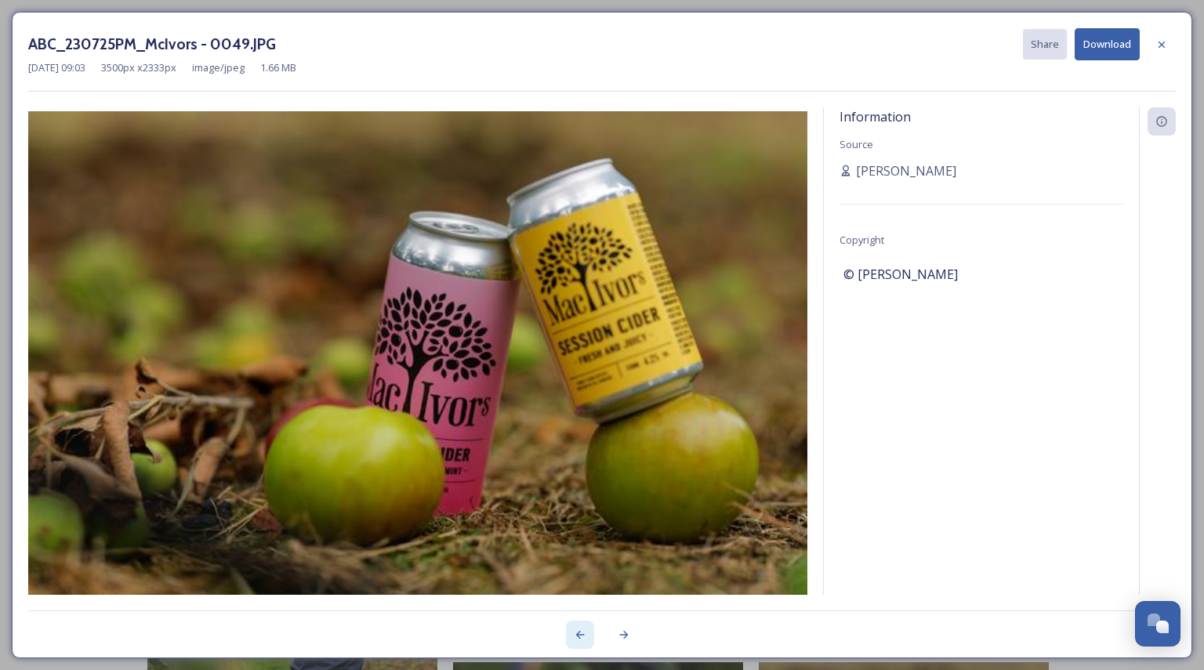
click at [583, 632] on icon at bounding box center [580, 635] width 13 height 13
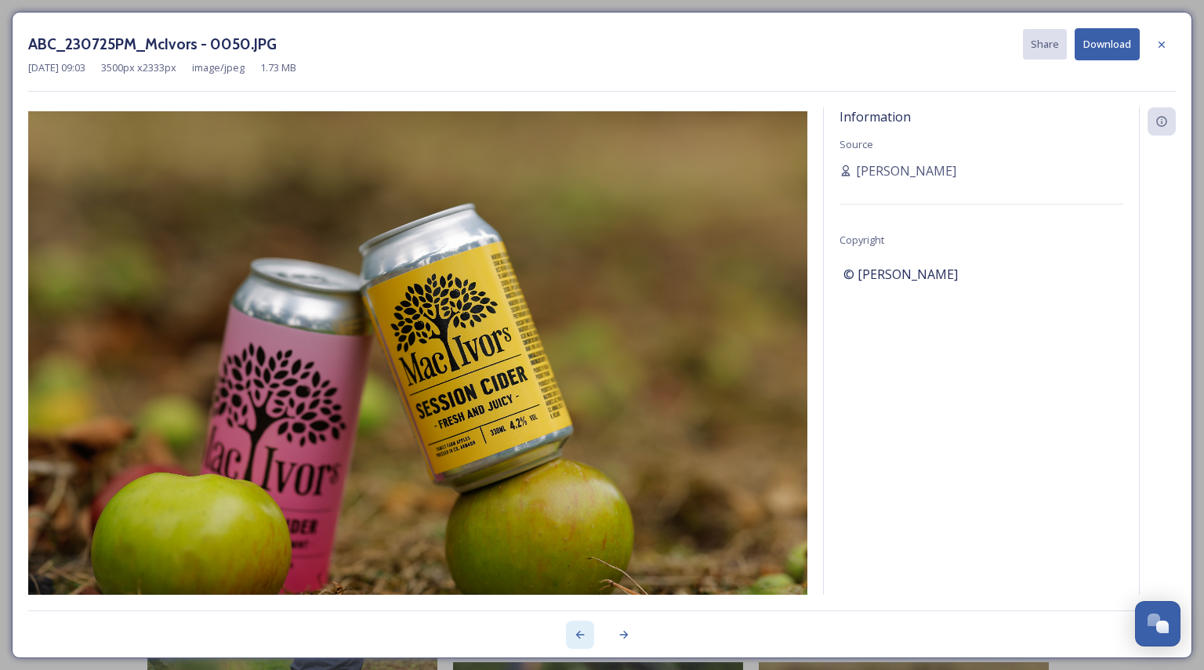
click at [583, 632] on icon at bounding box center [580, 635] width 13 height 13
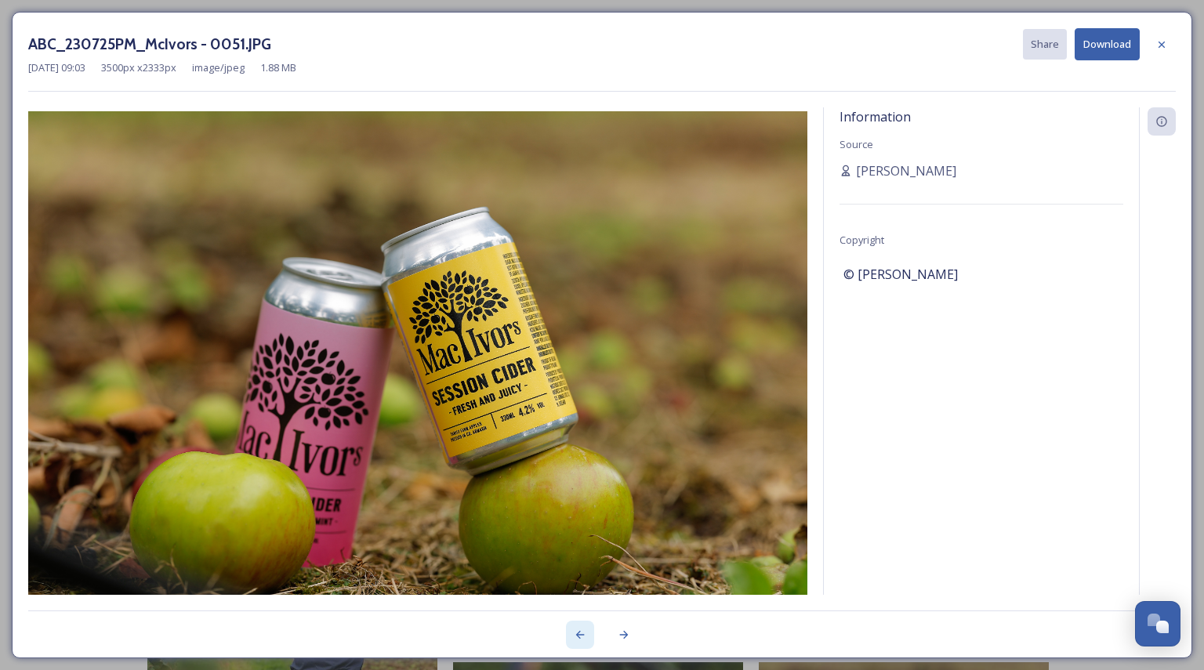
click at [583, 632] on icon at bounding box center [580, 635] width 13 height 13
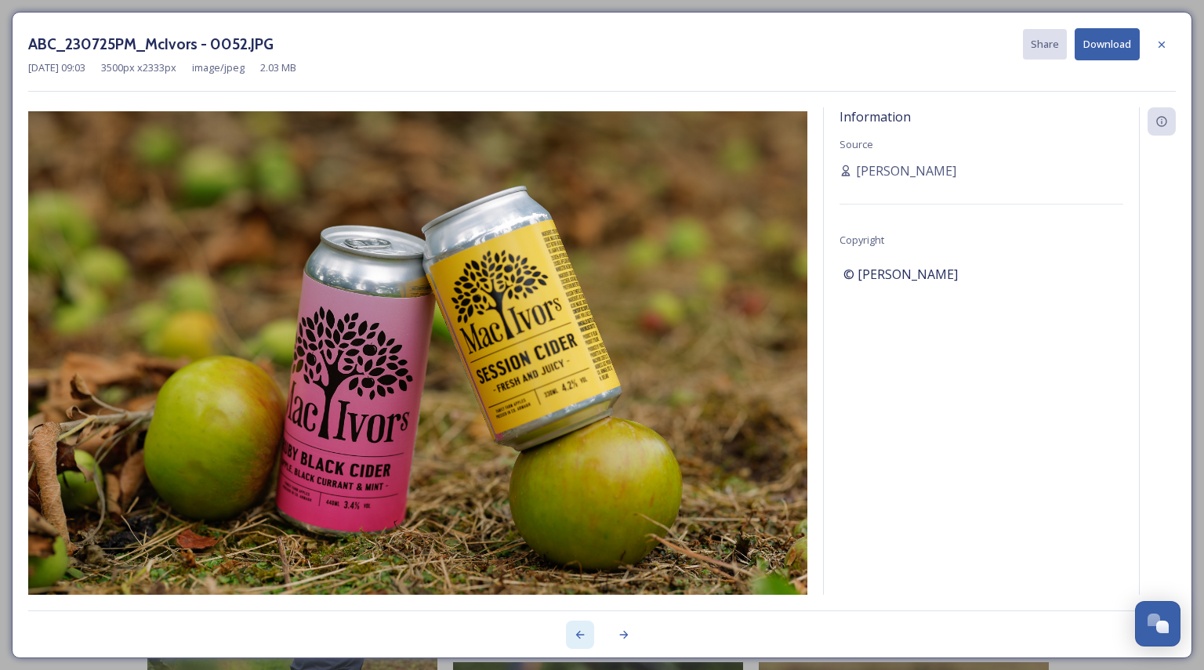
click at [583, 632] on icon at bounding box center [580, 635] width 13 height 13
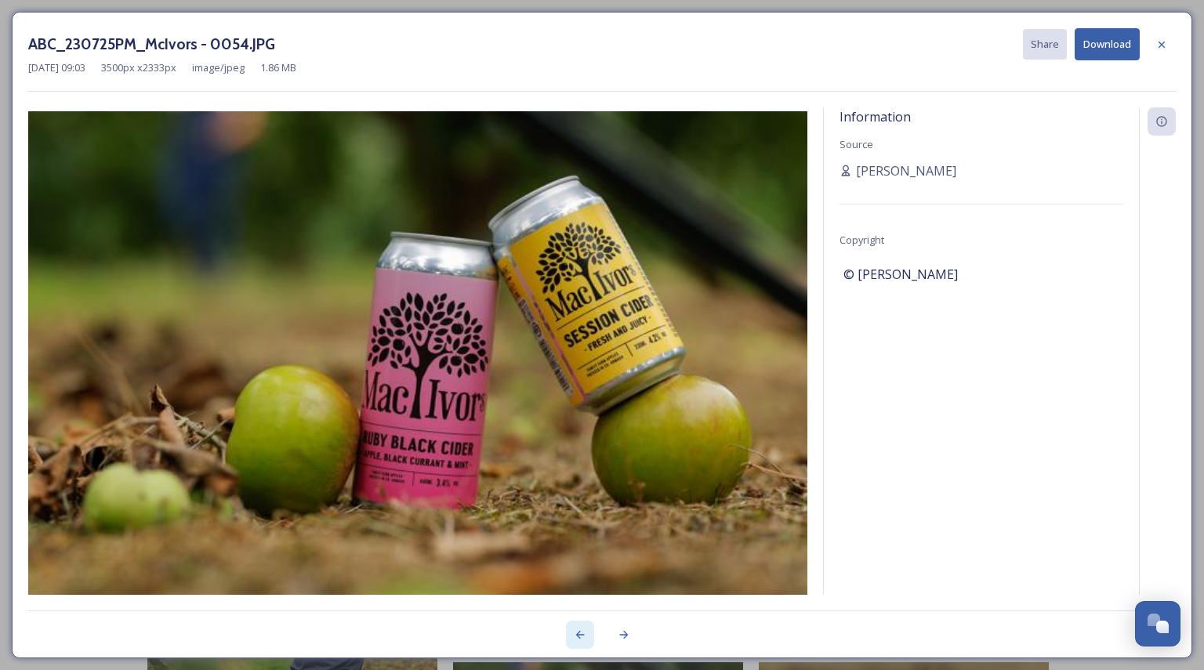
click at [583, 632] on icon at bounding box center [580, 635] width 13 height 13
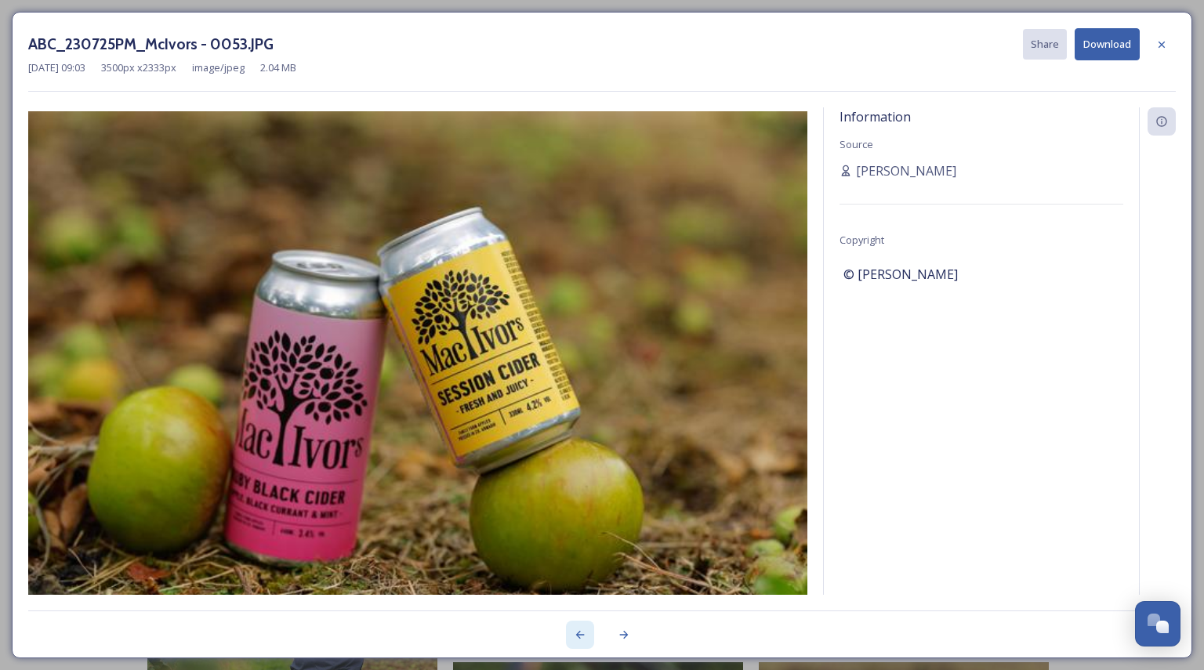
click at [583, 632] on icon at bounding box center [580, 635] width 13 height 13
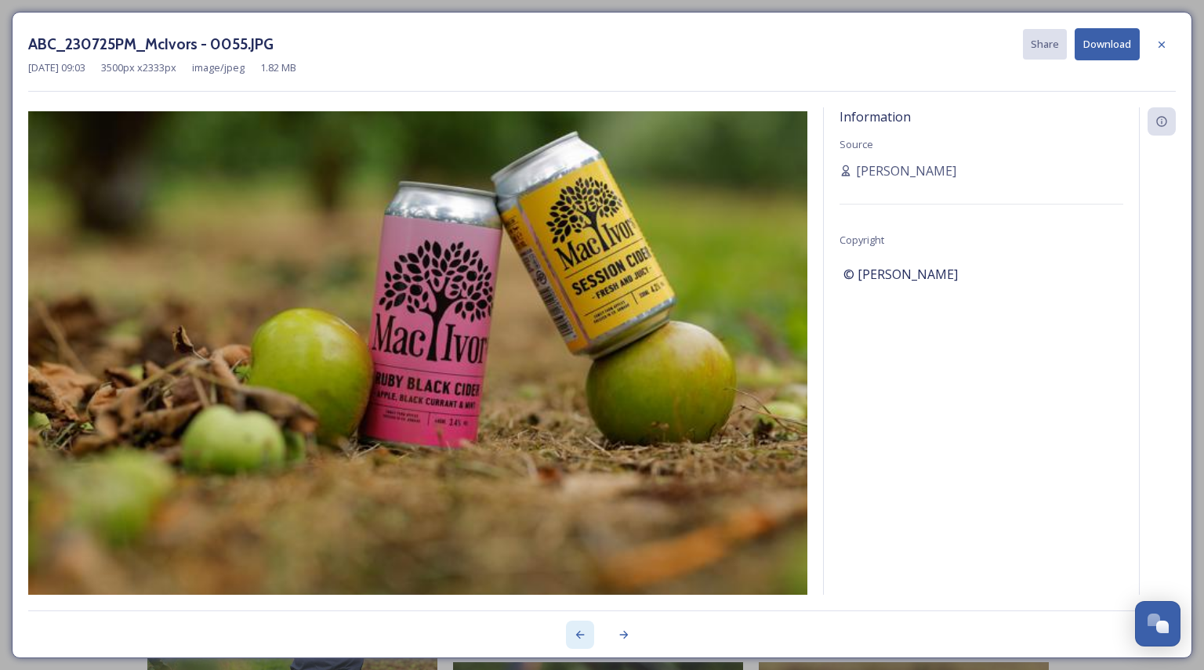
click at [583, 632] on icon at bounding box center [580, 635] width 13 height 13
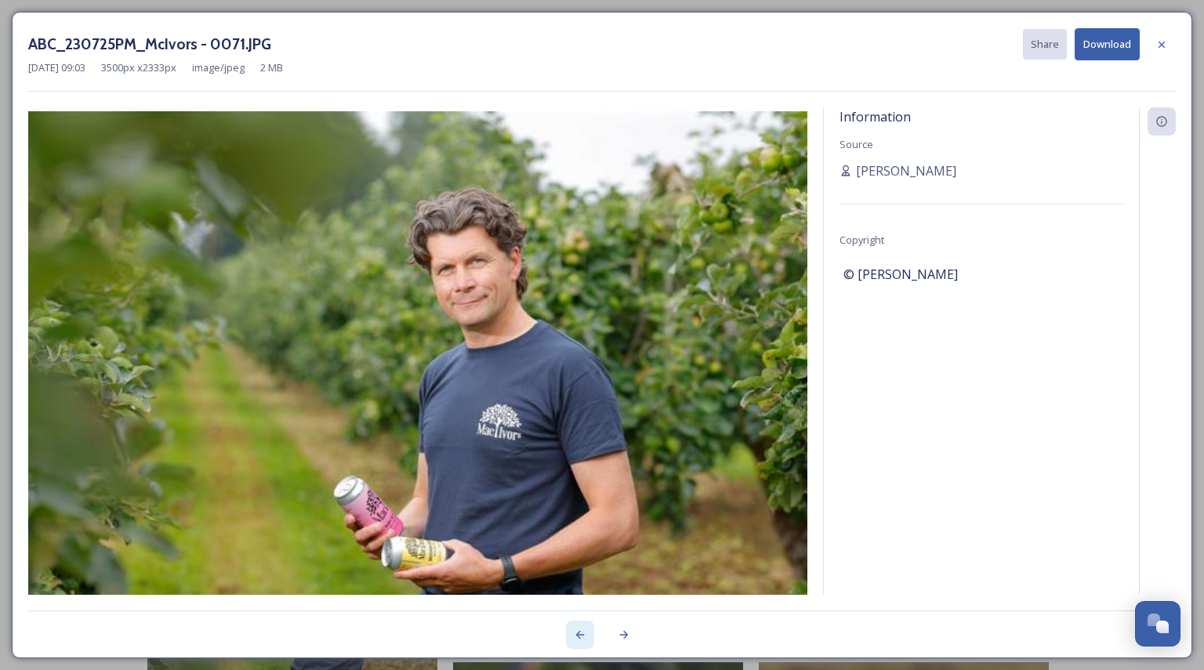
click at [583, 632] on icon at bounding box center [580, 635] width 13 height 13
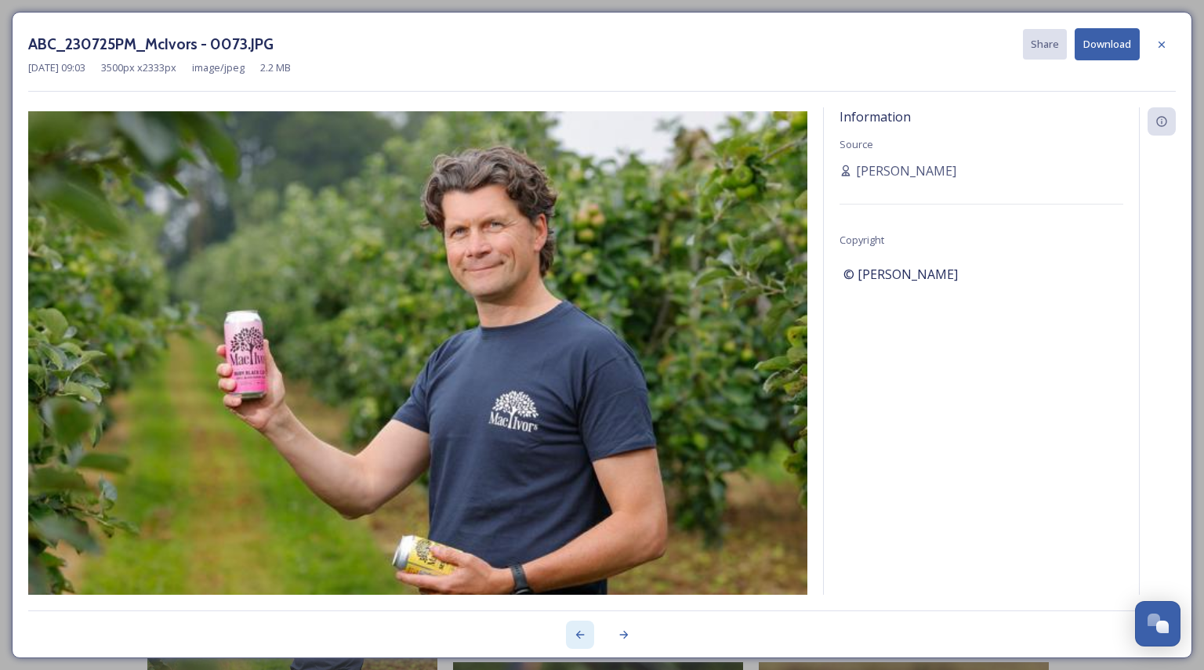
click at [583, 632] on icon at bounding box center [580, 635] width 13 height 13
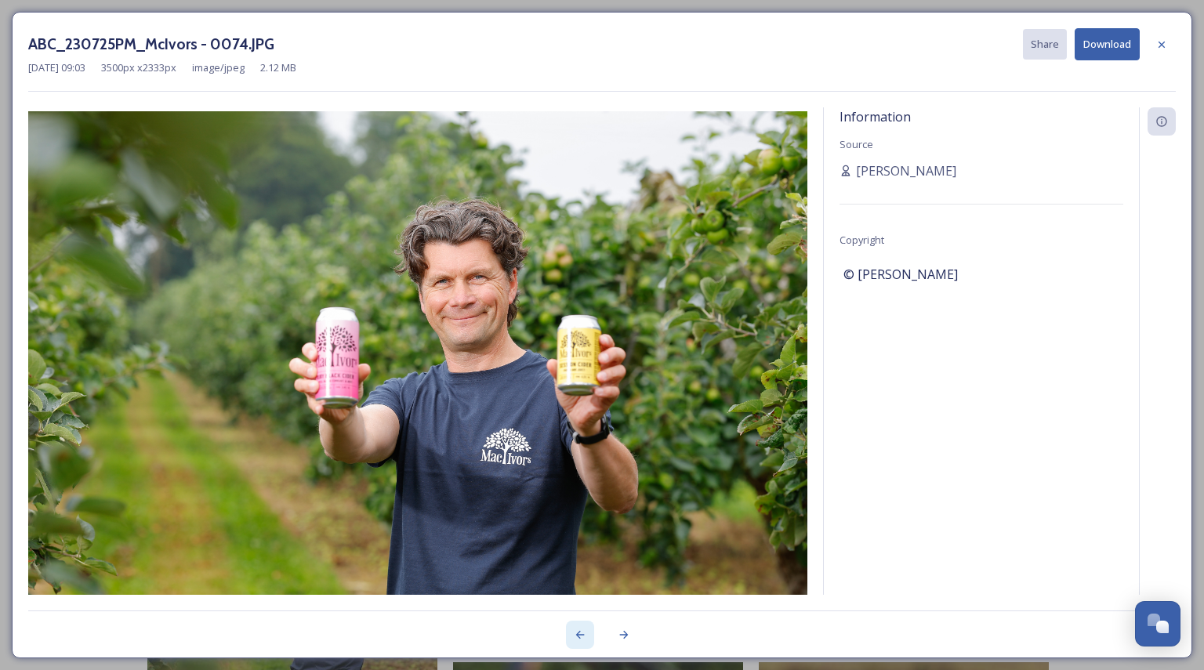
click at [583, 632] on icon at bounding box center [580, 635] width 13 height 13
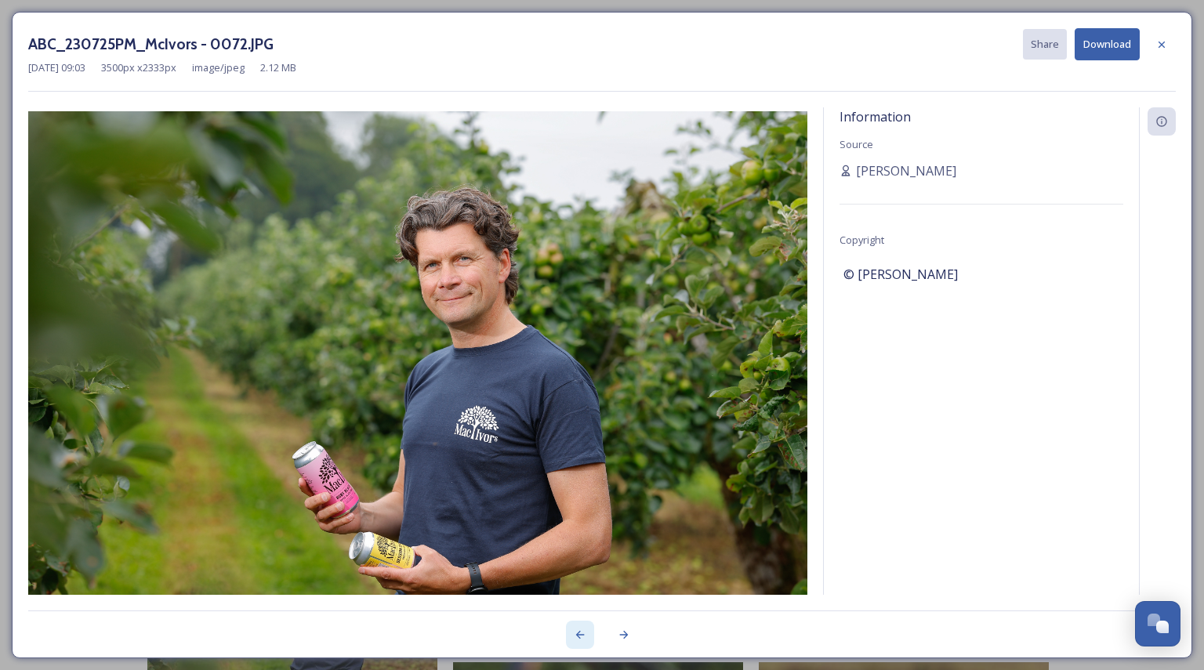
click at [583, 632] on icon at bounding box center [580, 635] width 13 height 13
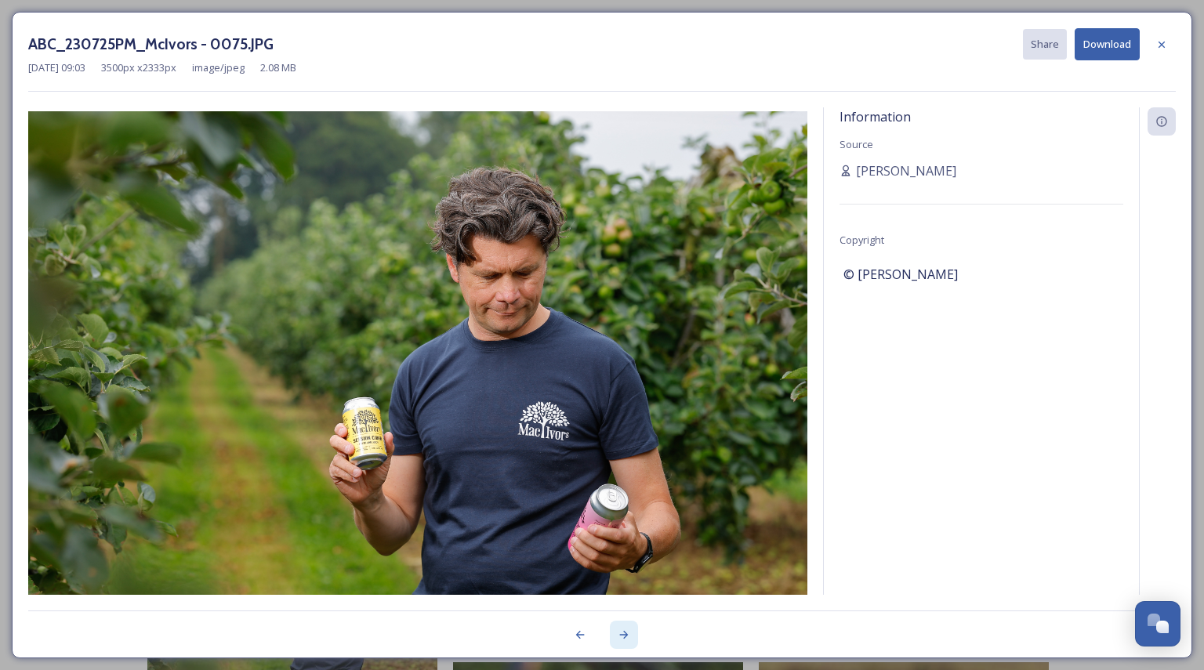
click at [627, 637] on icon at bounding box center [624, 635] width 13 height 13
